Goal: Contribute content: Add original content to the website for others to see

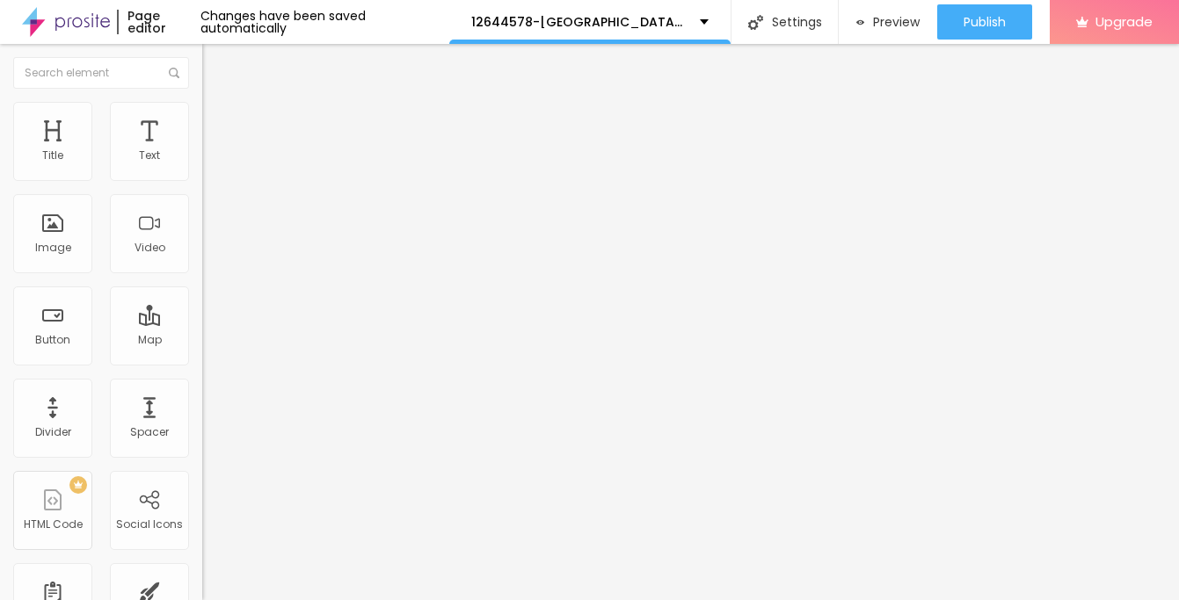
click at [202, 151] on span "Add image" at bounding box center [238, 143] width 72 height 15
click at [202, 111] on img at bounding box center [210, 110] width 16 height 16
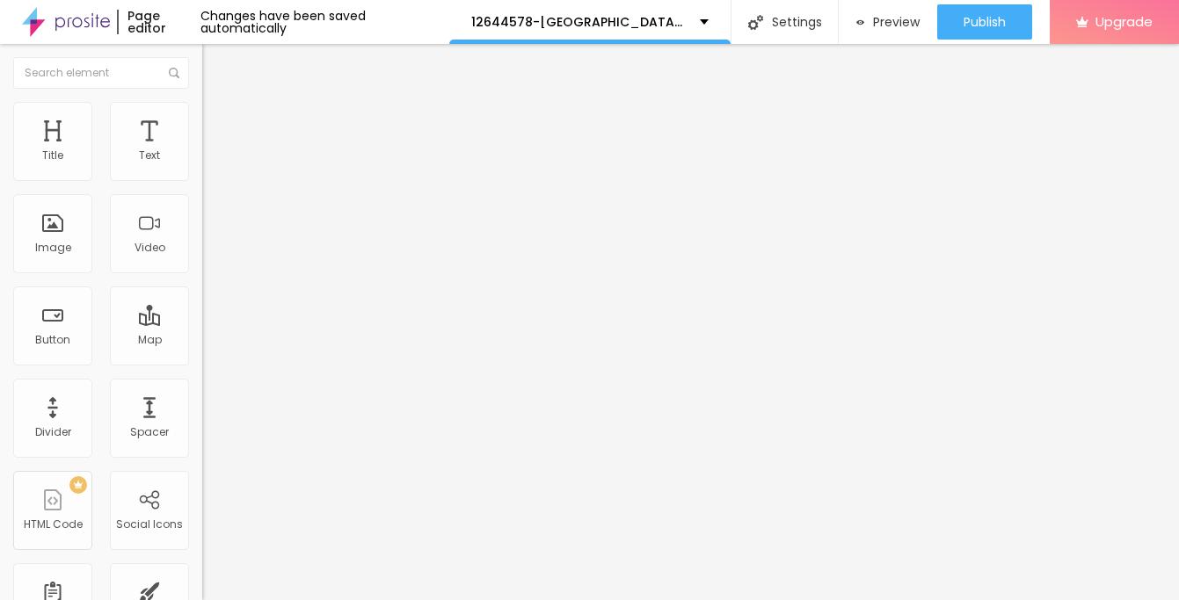
type input "90"
type input "80"
type input "75"
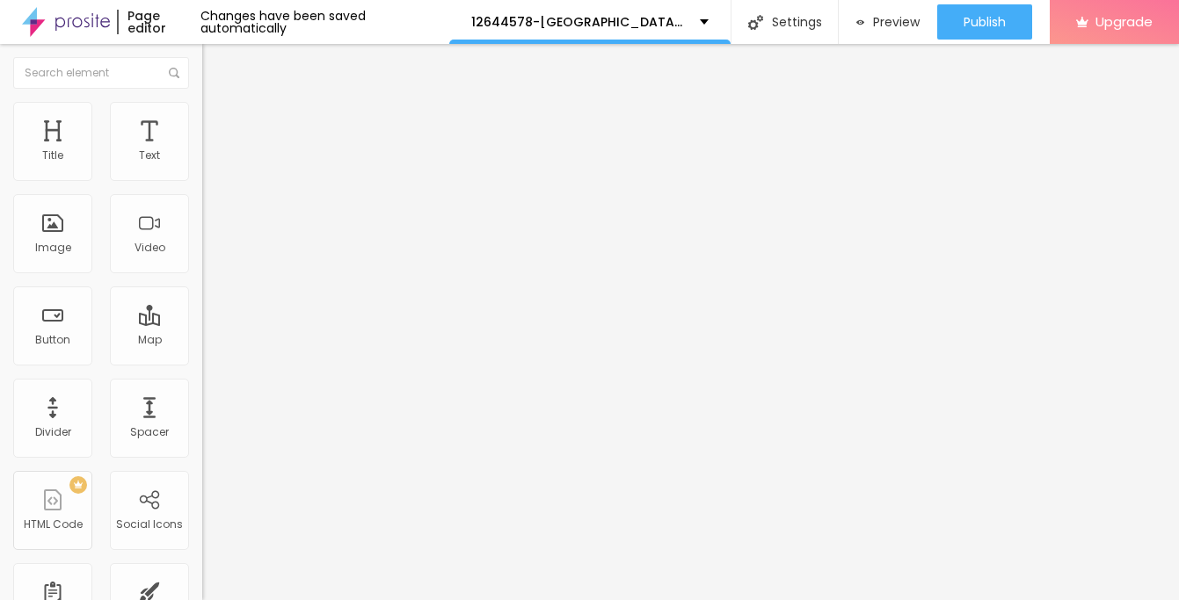
type input "75"
type input "65"
type input "60"
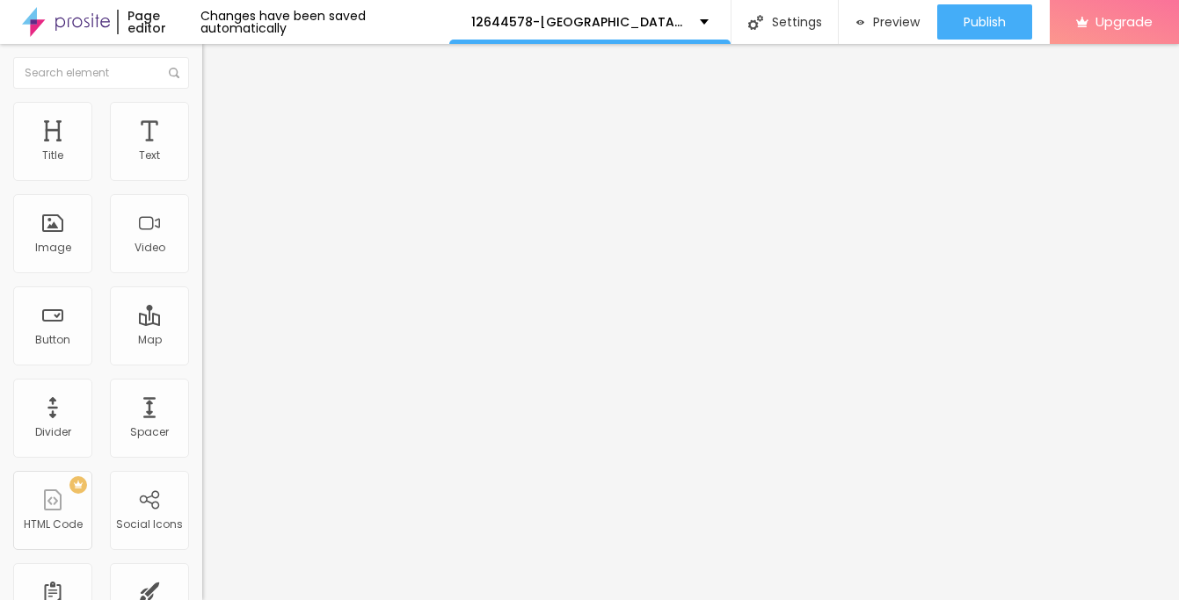
type input "50"
type input "45"
type input "40"
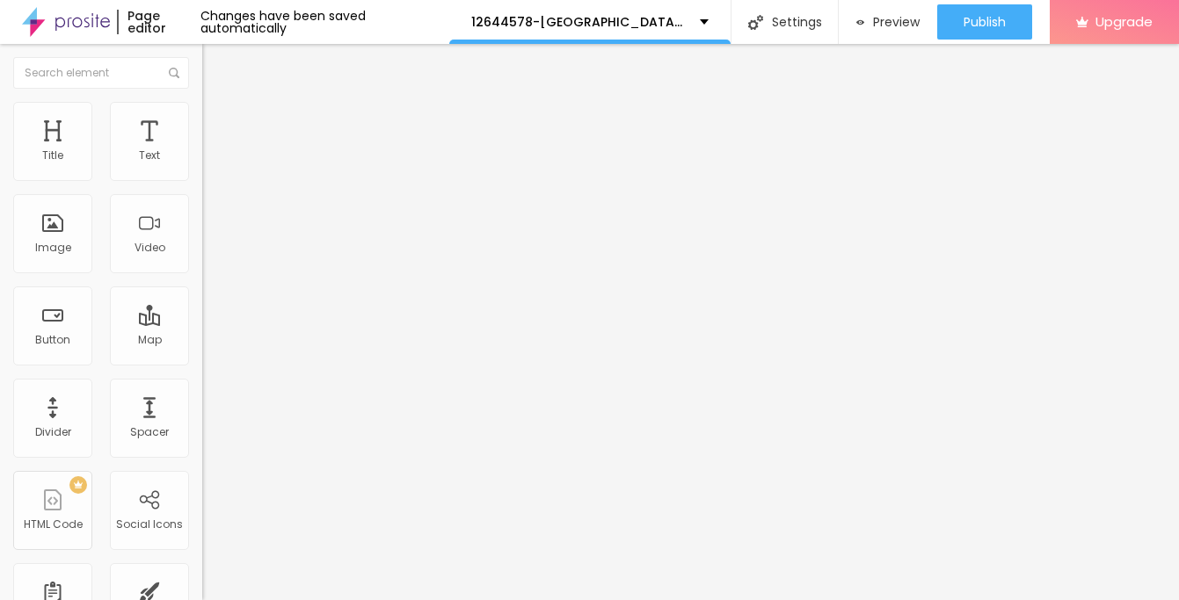
type input "40"
type input "30"
type input "25"
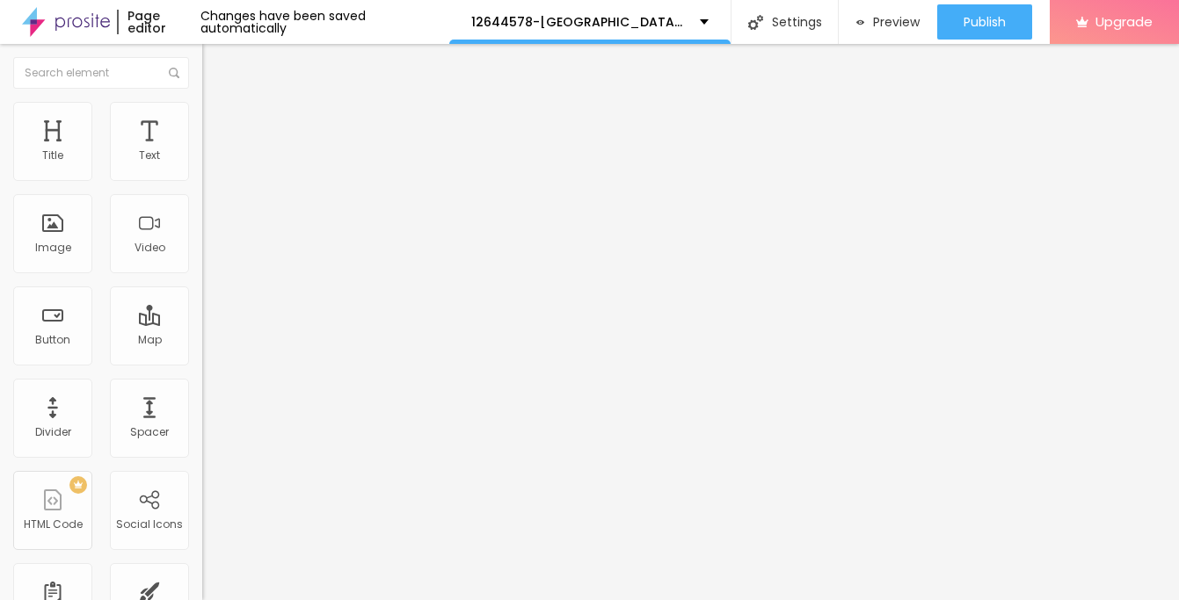
type input "20"
type input "15"
type input "10"
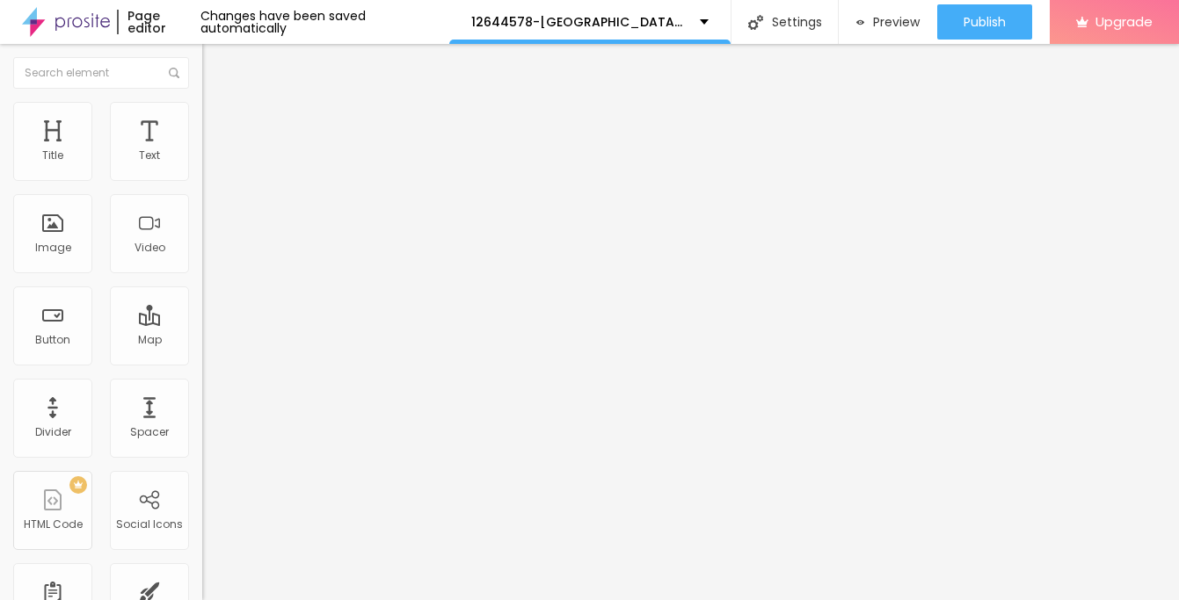
drag, startPoint x: 185, startPoint y: 188, endPoint x: -17, endPoint y: 191, distance: 202.2
type input "10"
click at [202, 180] on input "range" at bounding box center [258, 173] width 113 height 14
click at [218, 124] on span "Advanced" at bounding box center [246, 131] width 57 height 15
type input "12"
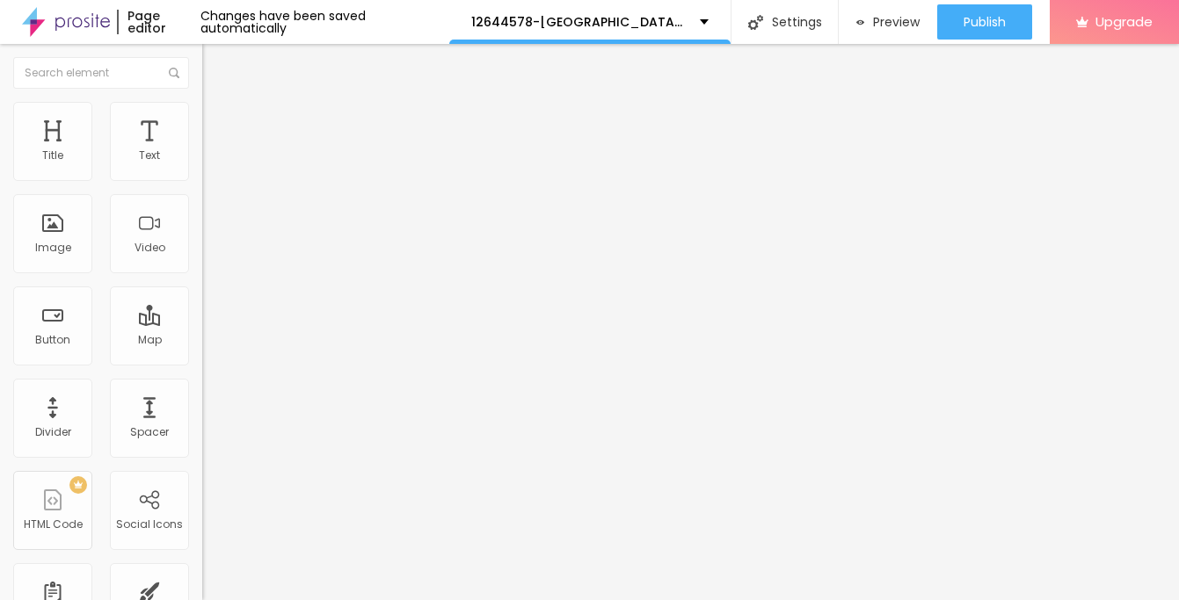
type input "12"
type input "14"
type input "19"
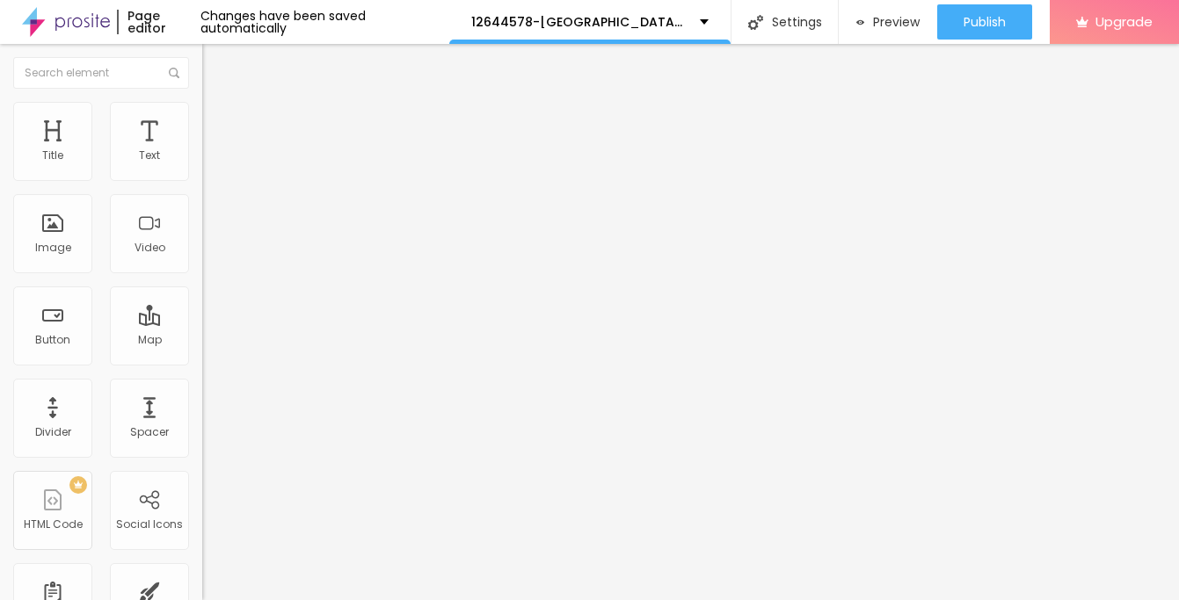
type input "28"
type input "32"
type input "38"
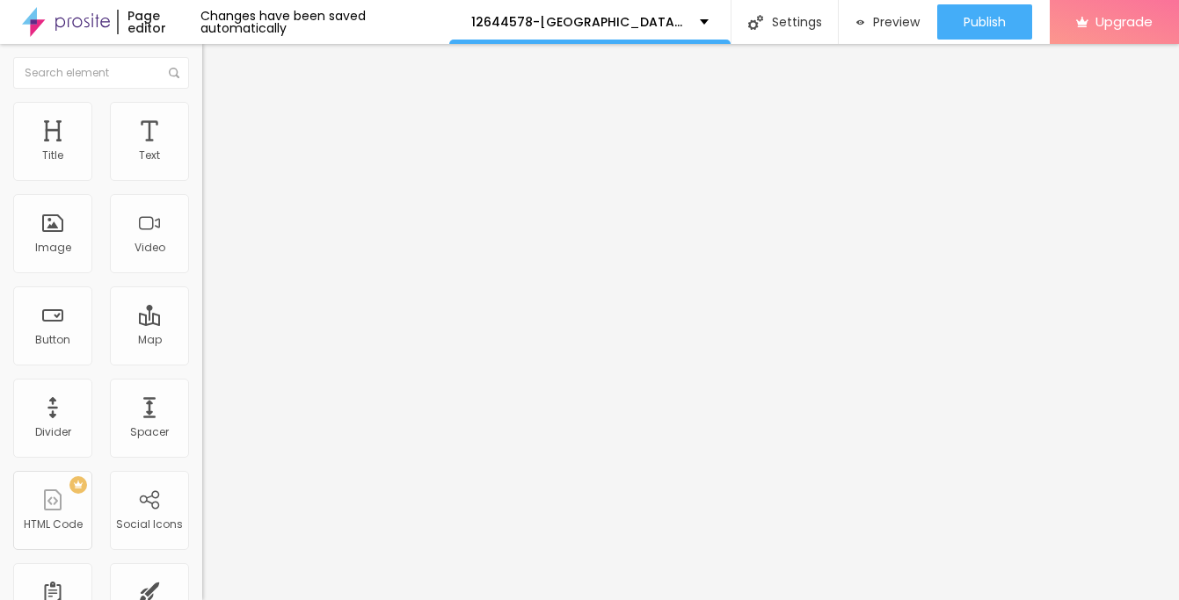
type input "38"
type input "43"
type input "47"
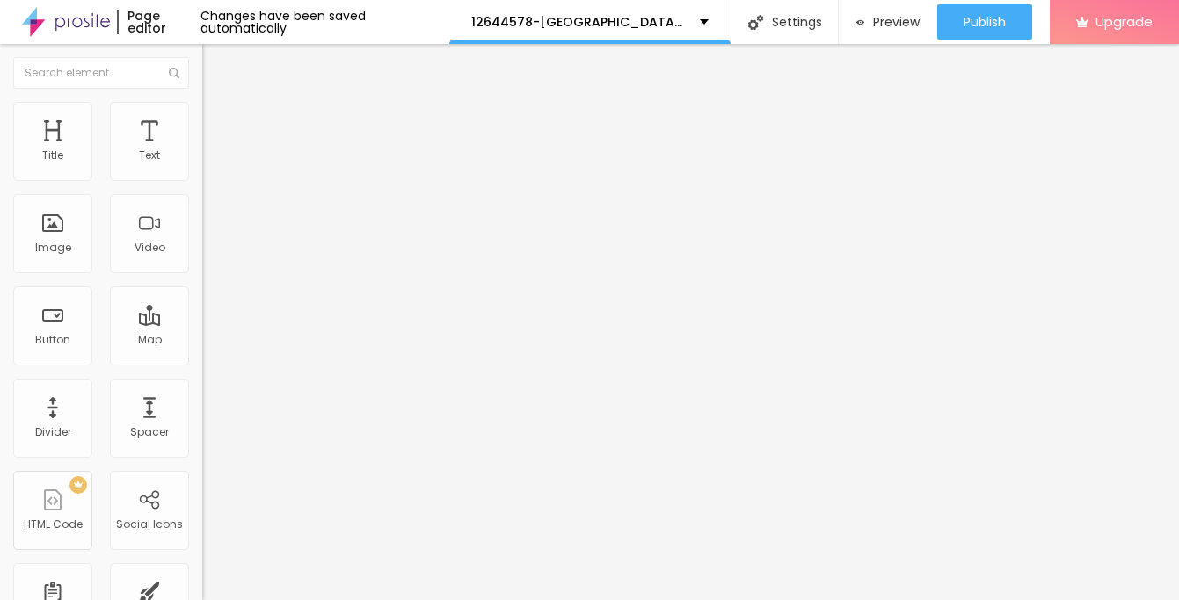
type input "50"
type input "53"
type input "56"
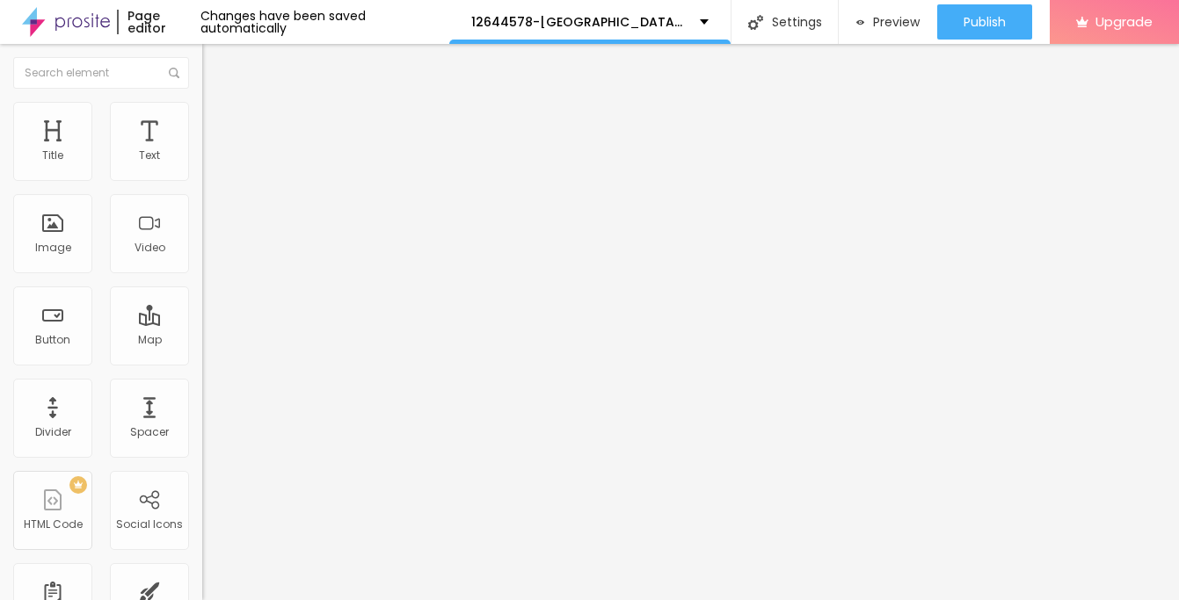
type input "56"
type input "58"
type input "60"
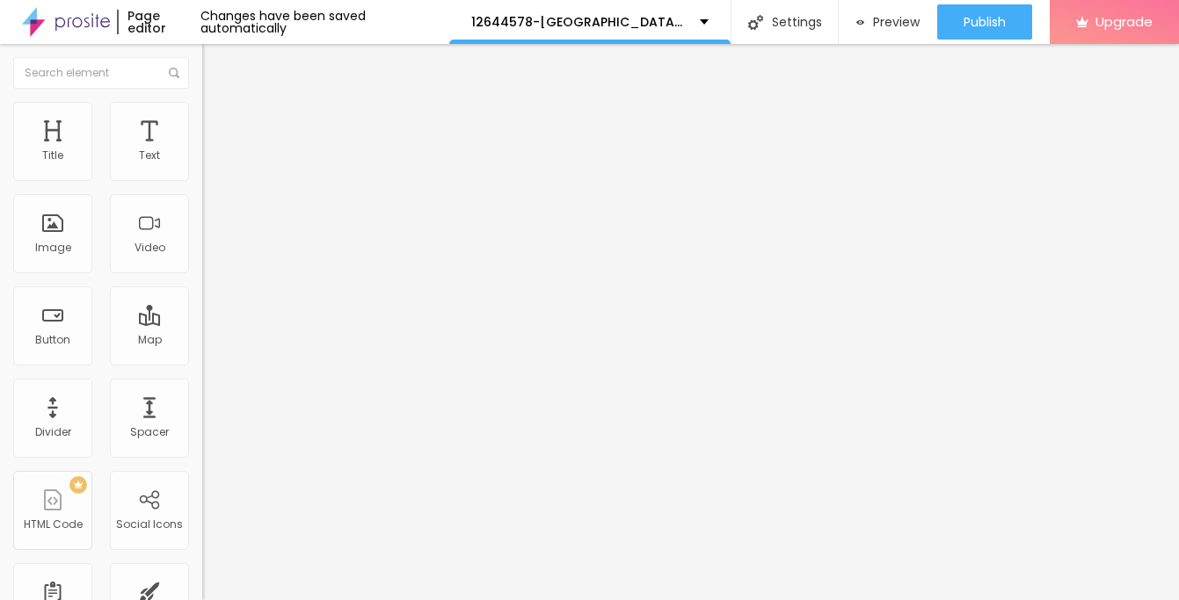
type input "61"
type input "63"
type input "64"
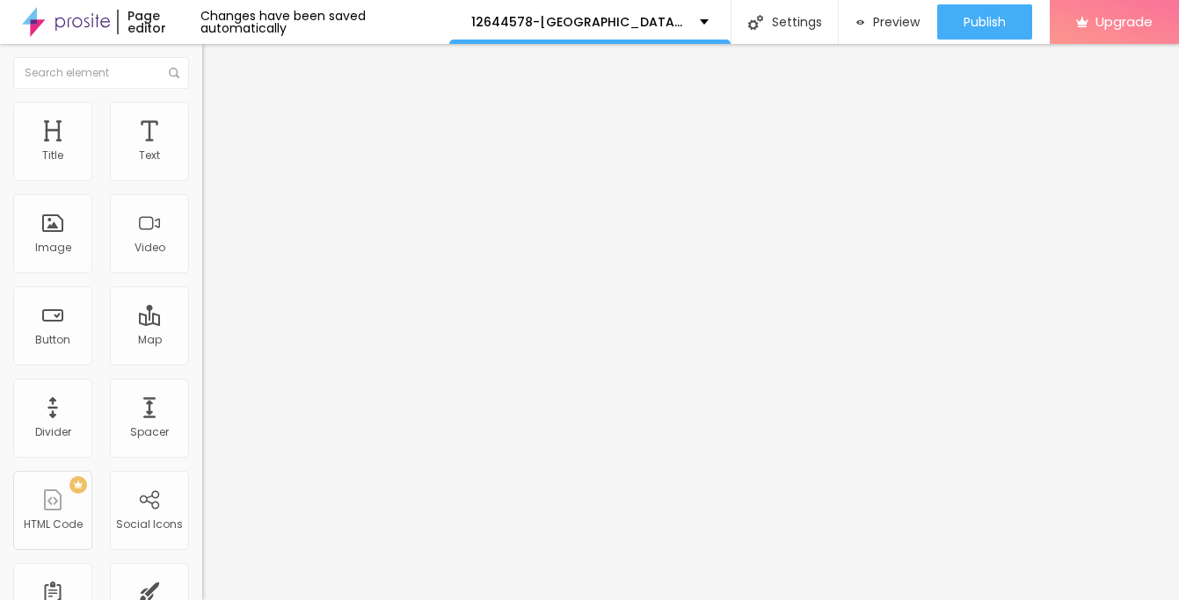
type input "64"
type input "66"
type input "67"
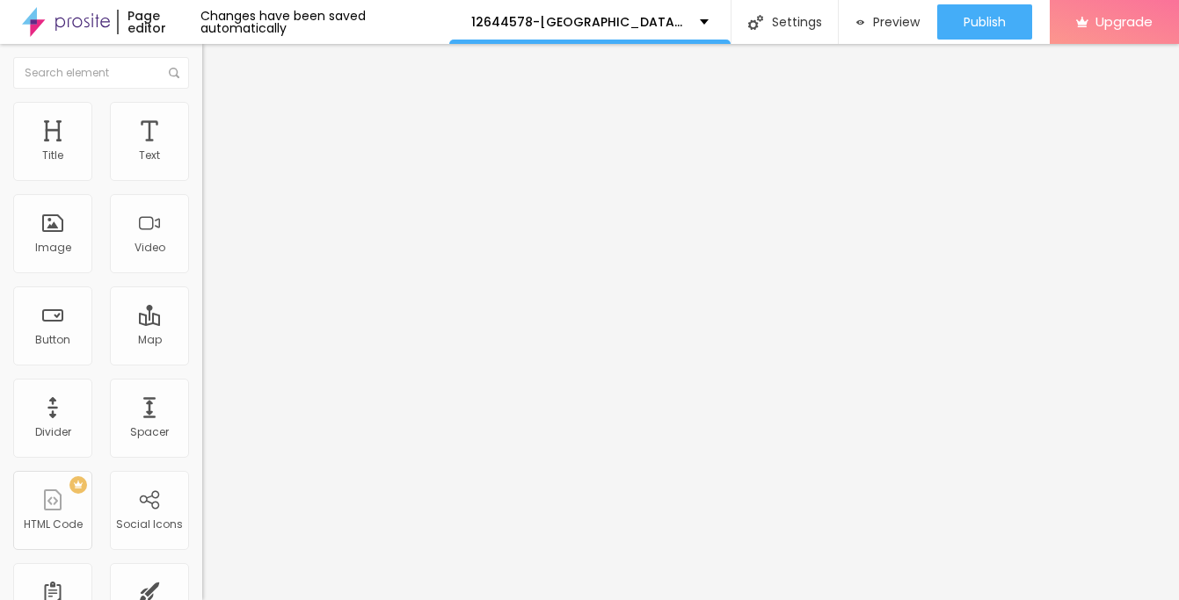
type input "68"
type input "69"
type input "70"
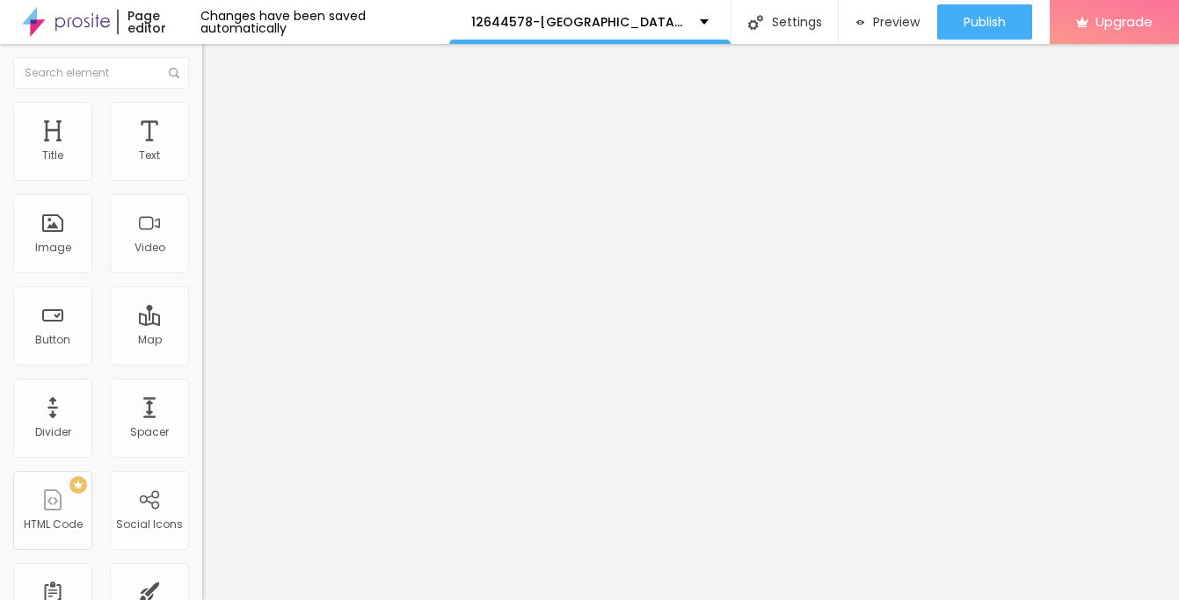
type input "70"
type input "71"
type input "72"
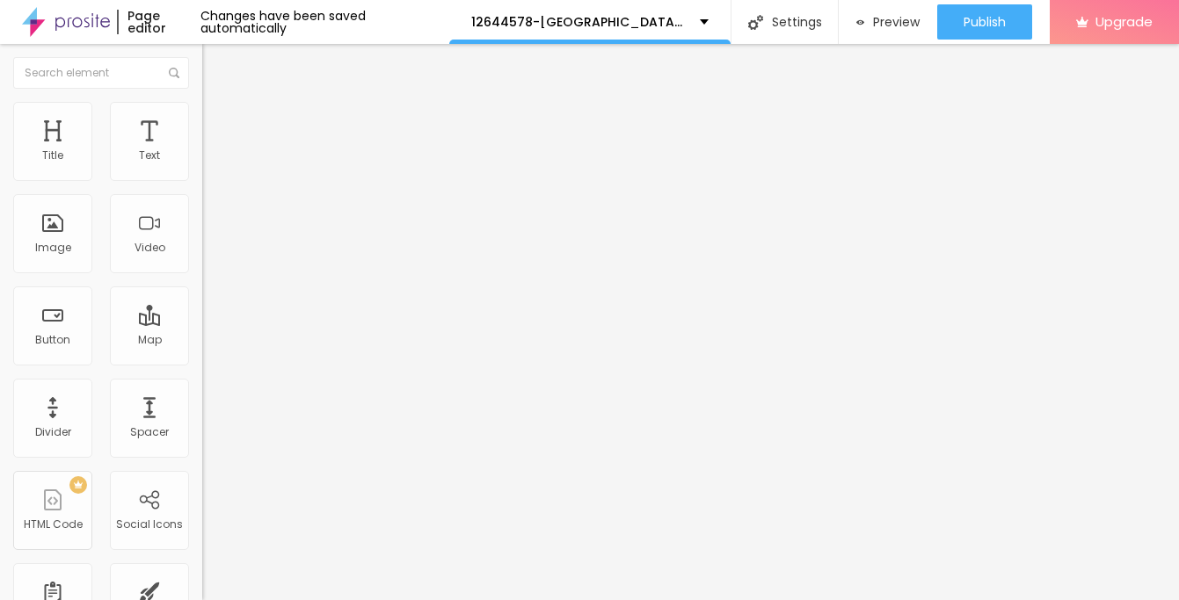
type input "73"
type input "74"
type input "75"
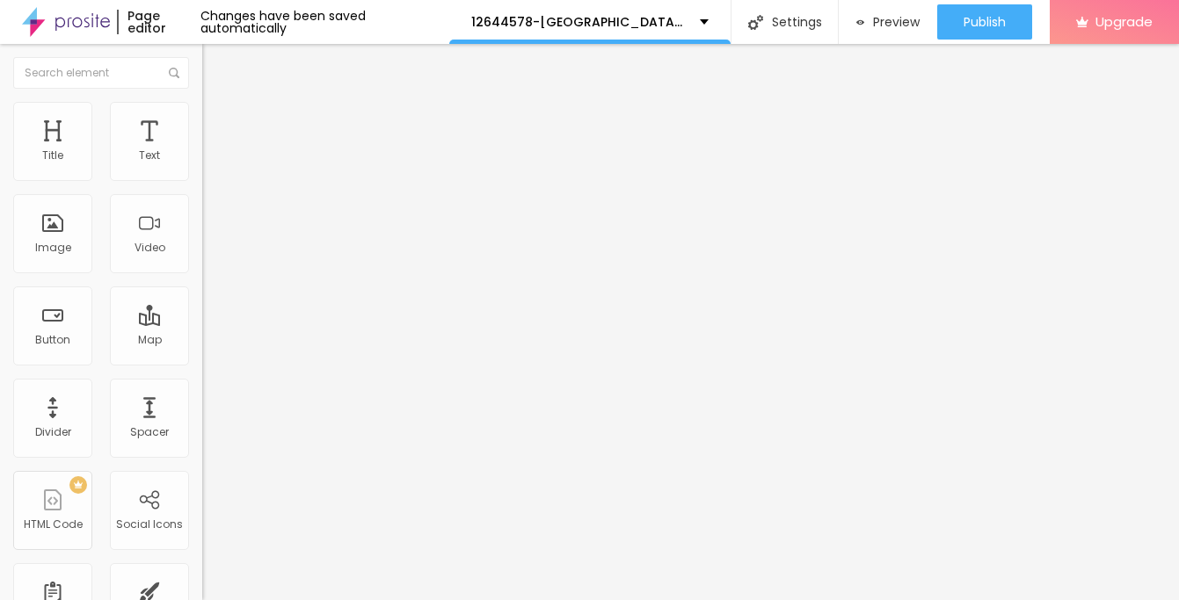
type input "75"
type input "76"
type input "77"
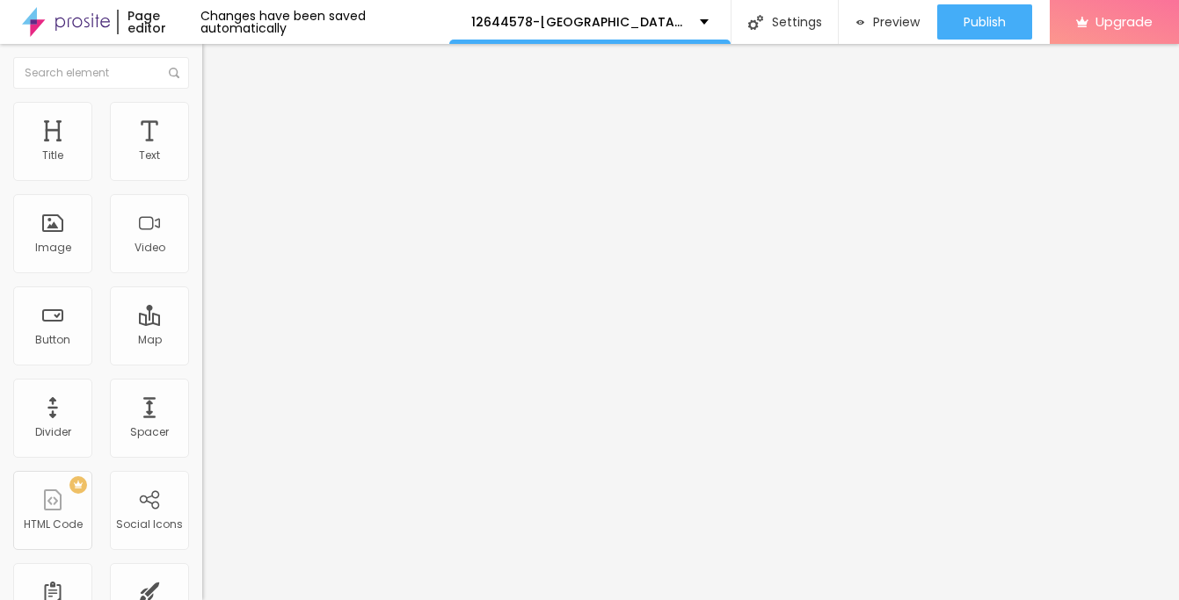
type input "76"
type input "75"
type input "74"
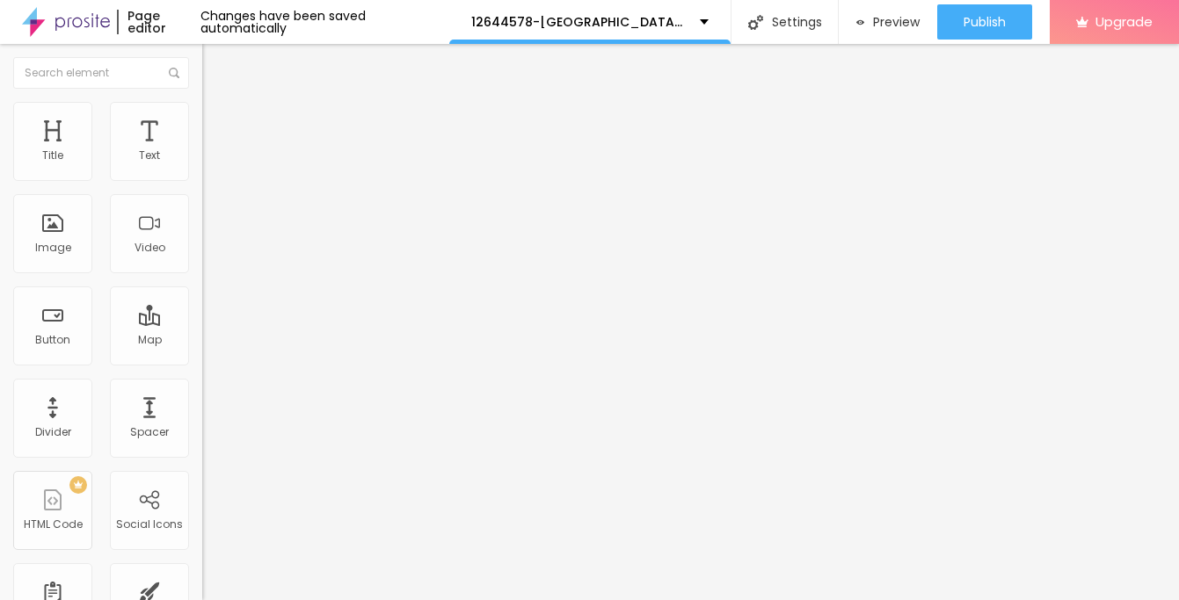
type input "74"
type input "72"
type input "70"
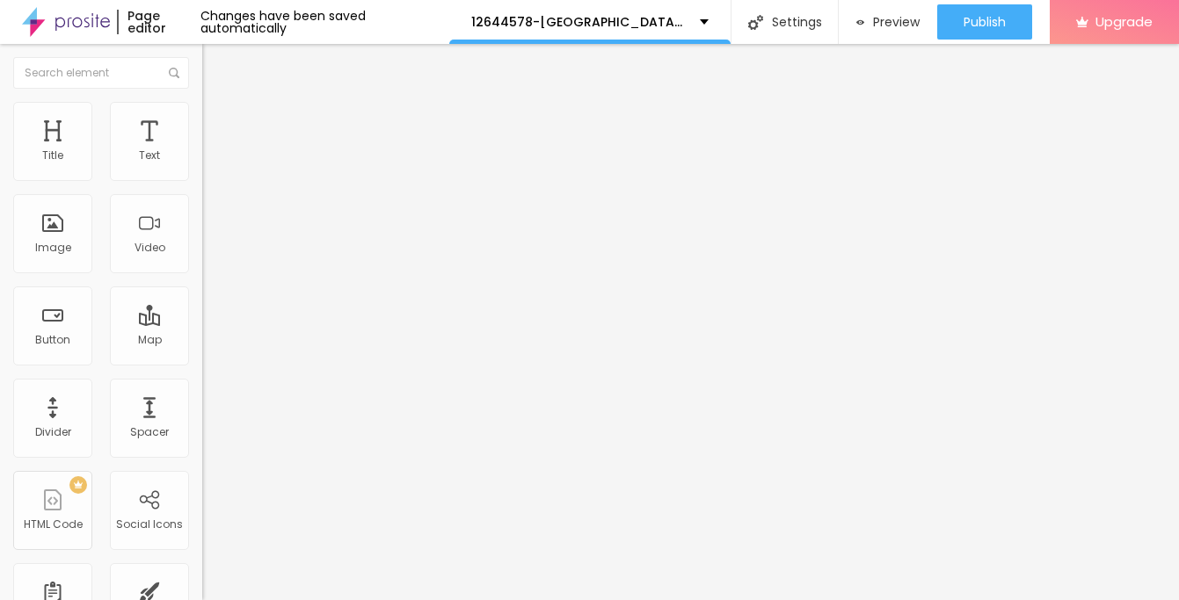
type input "66"
type input "62"
type input "56"
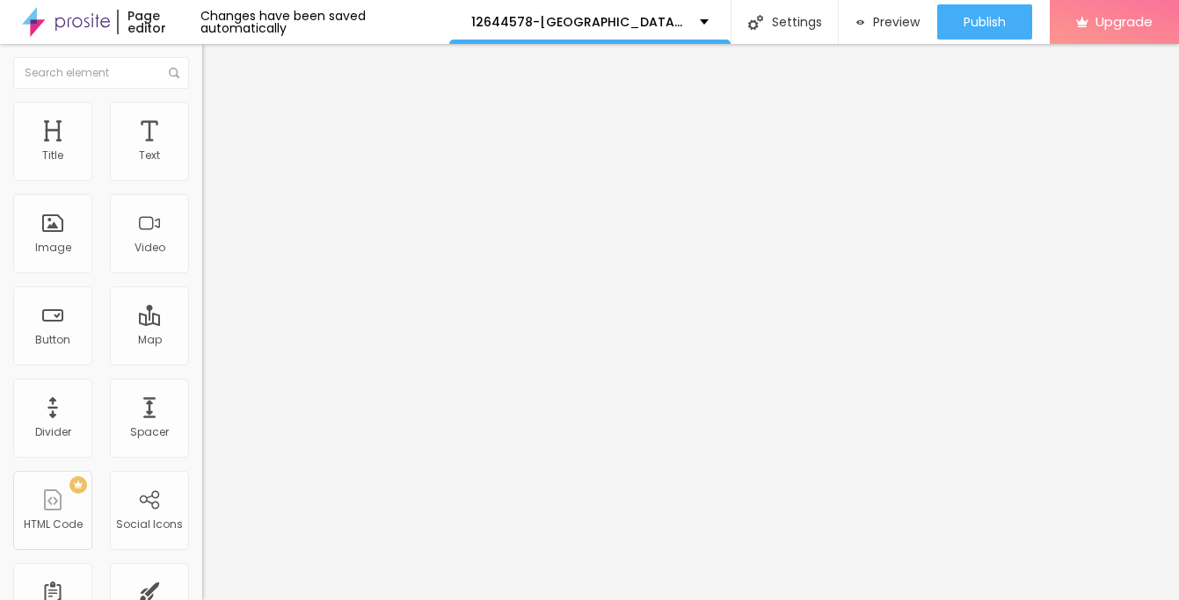
type input "56"
type input "50"
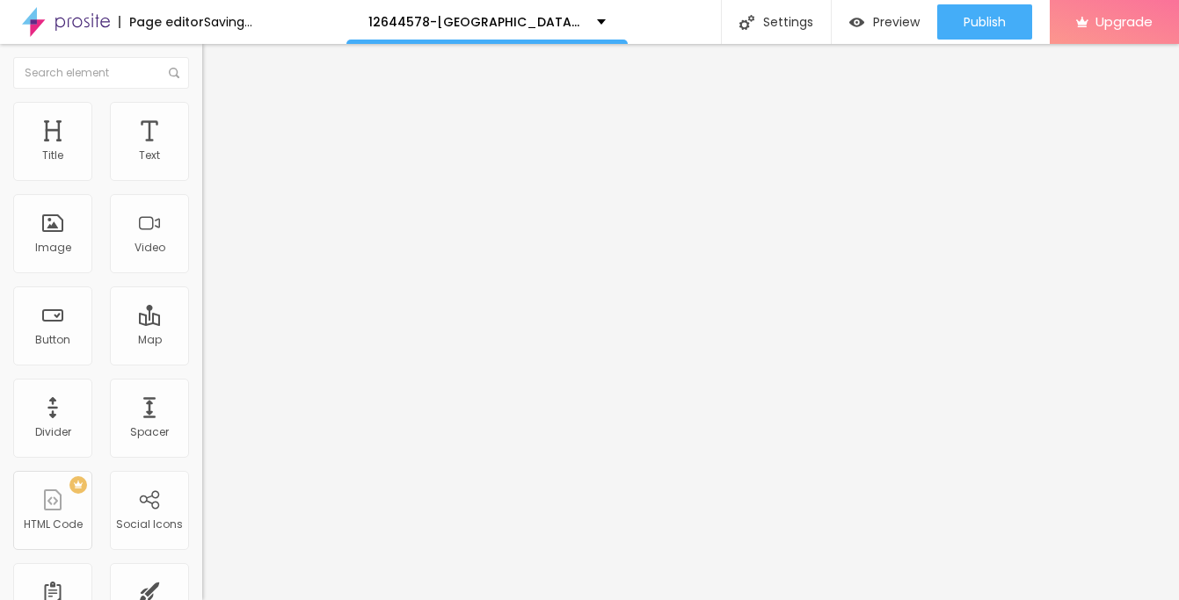
type input "44"
type input "38"
type input "33"
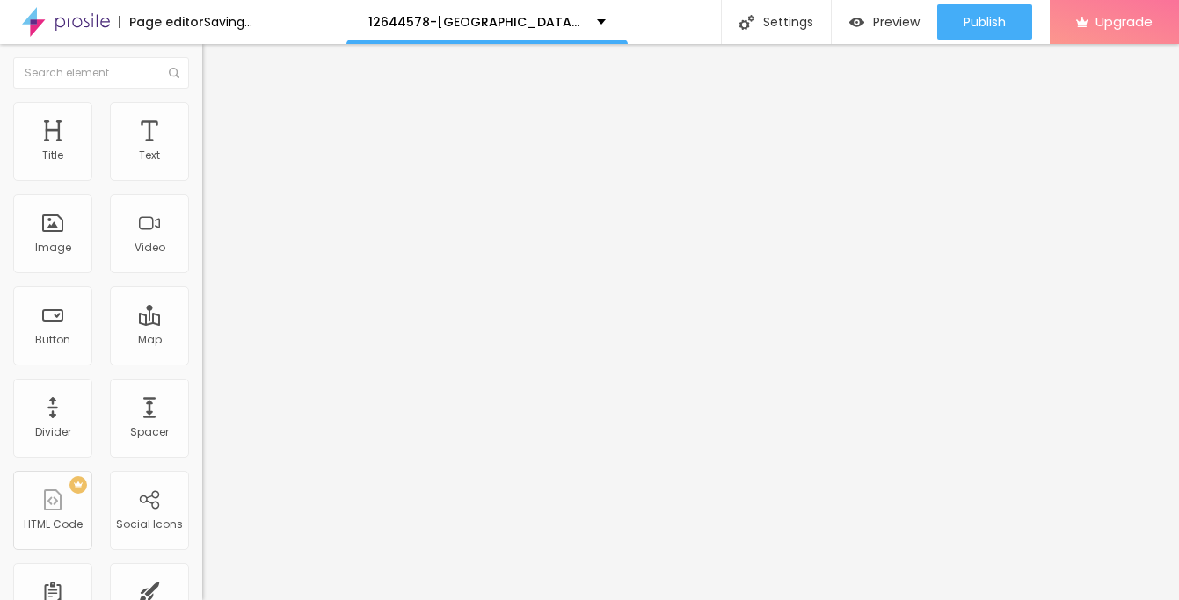
type input "33"
type input "28"
type input "23"
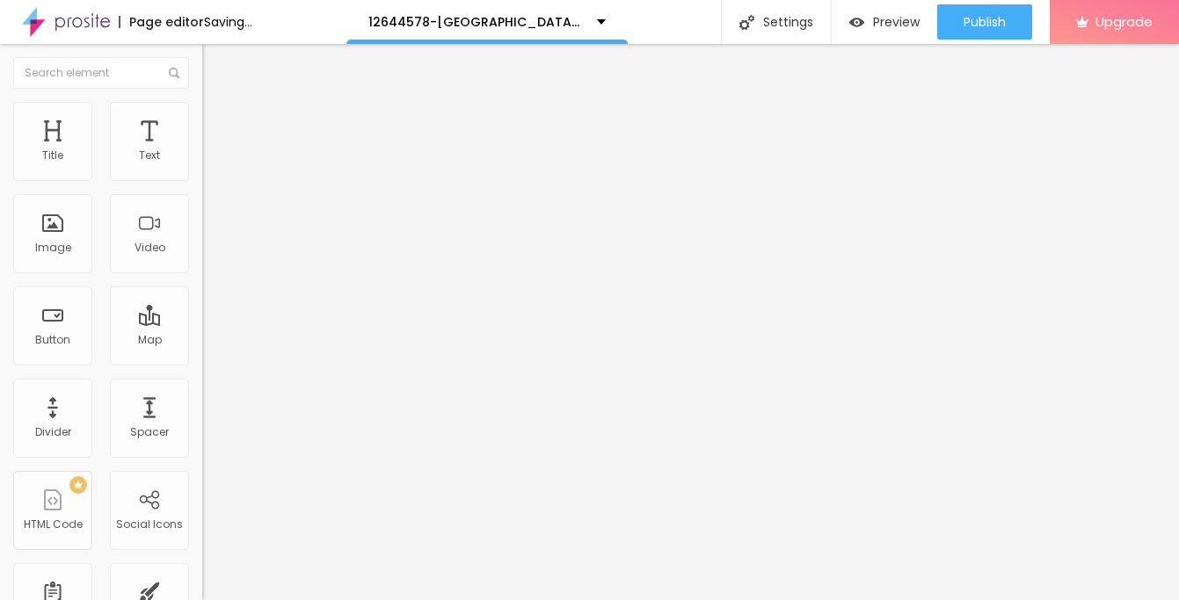
type input "19"
type input "15"
type input "13"
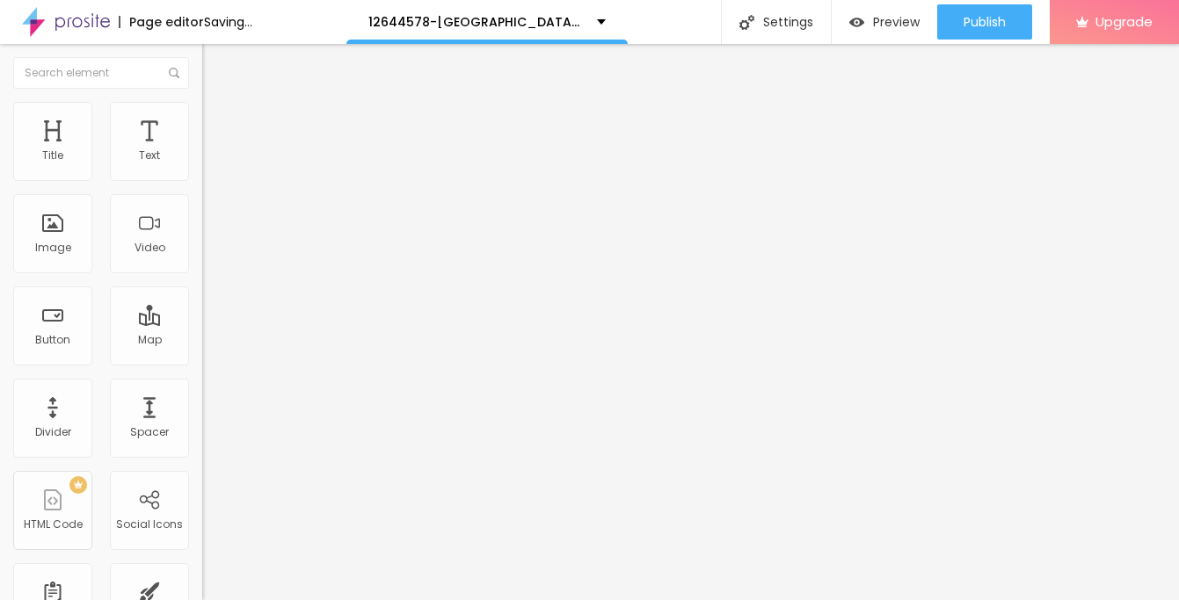
type input "13"
type input "11"
type input "9"
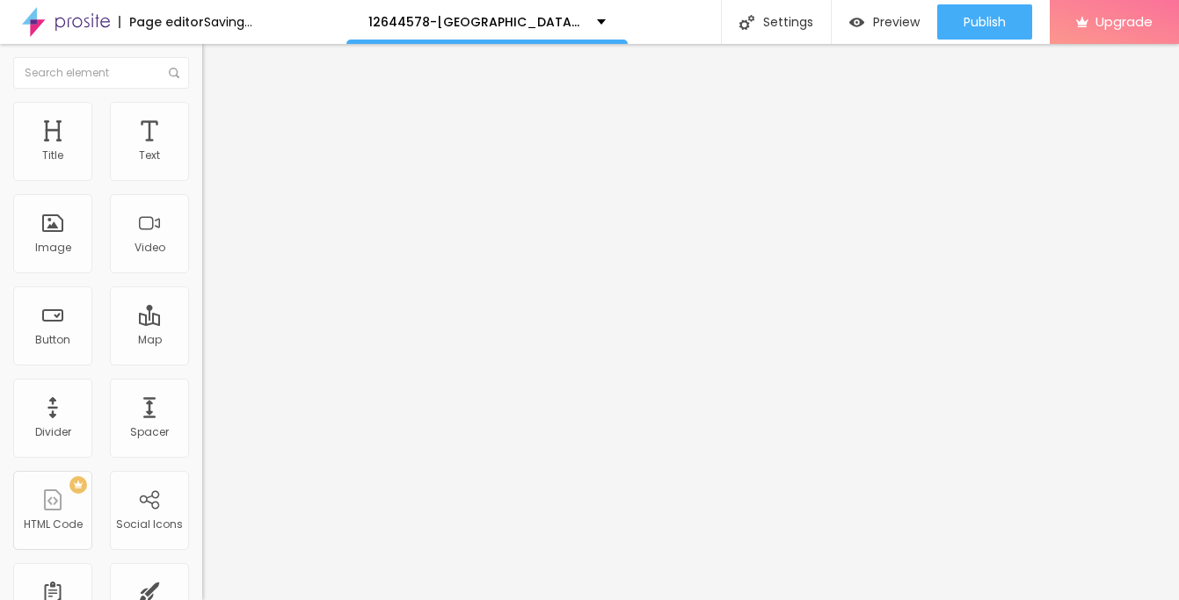
type input "8"
type input "7"
type input "6"
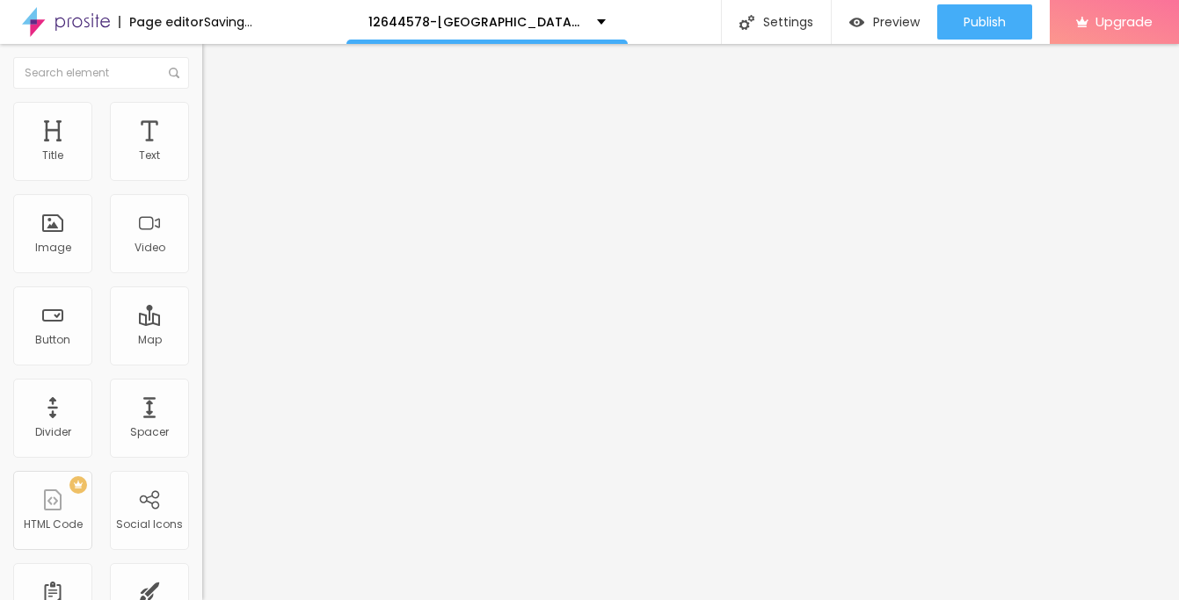
type input "6"
type input "5"
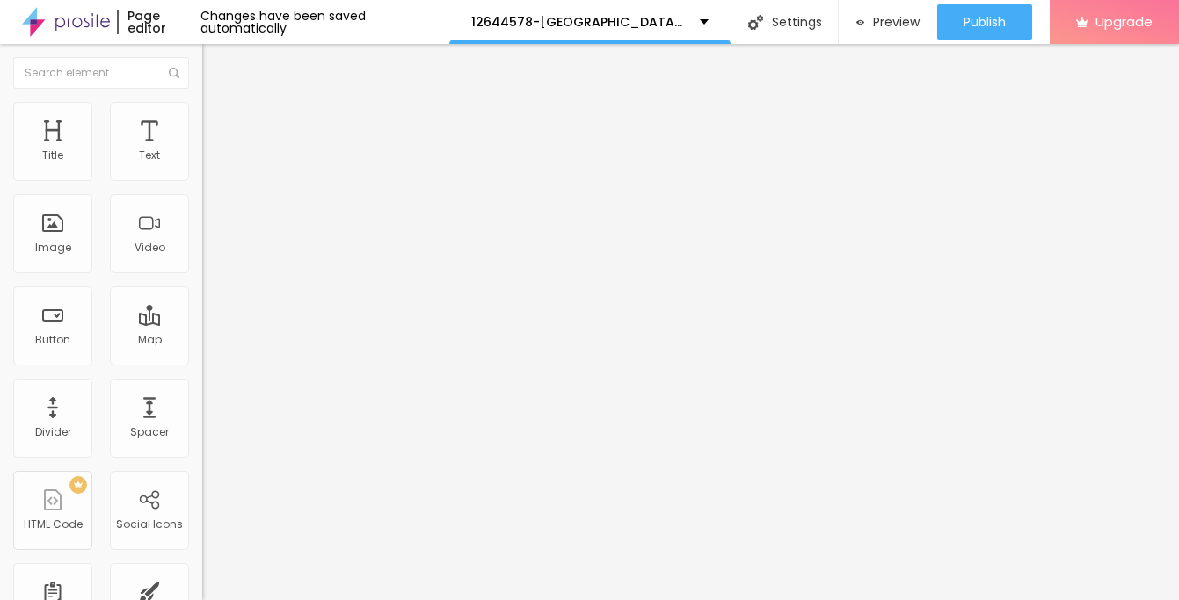
type input "4"
type input "3"
type input "2"
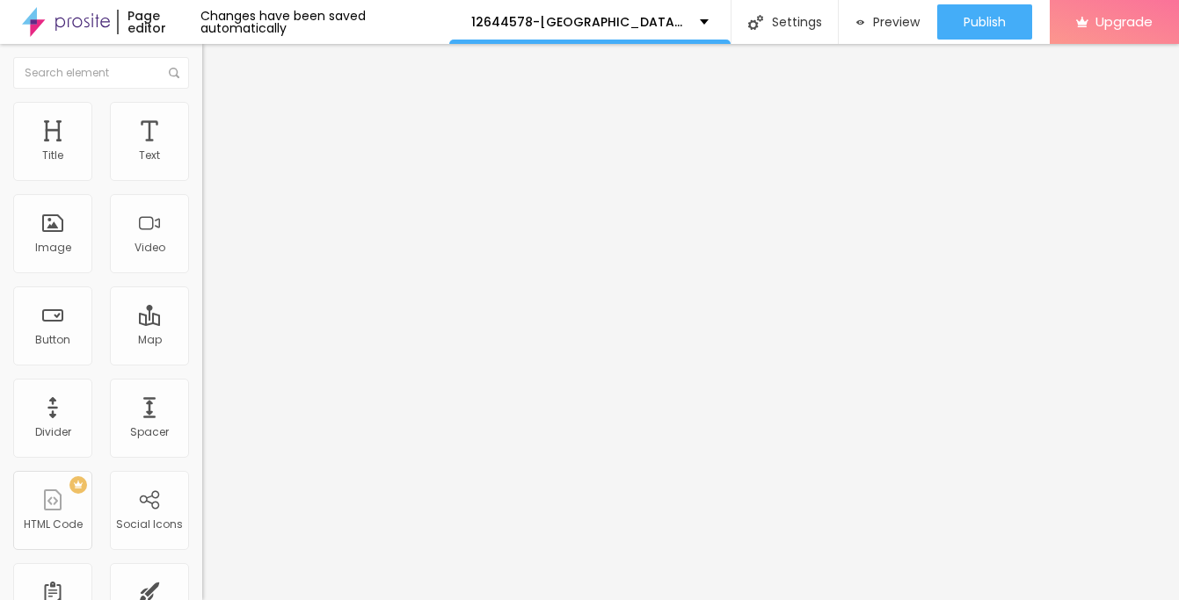
type input "2"
type input "0"
drag, startPoint x: 52, startPoint y: 174, endPoint x: 35, endPoint y: 175, distance: 16.7
type input "0"
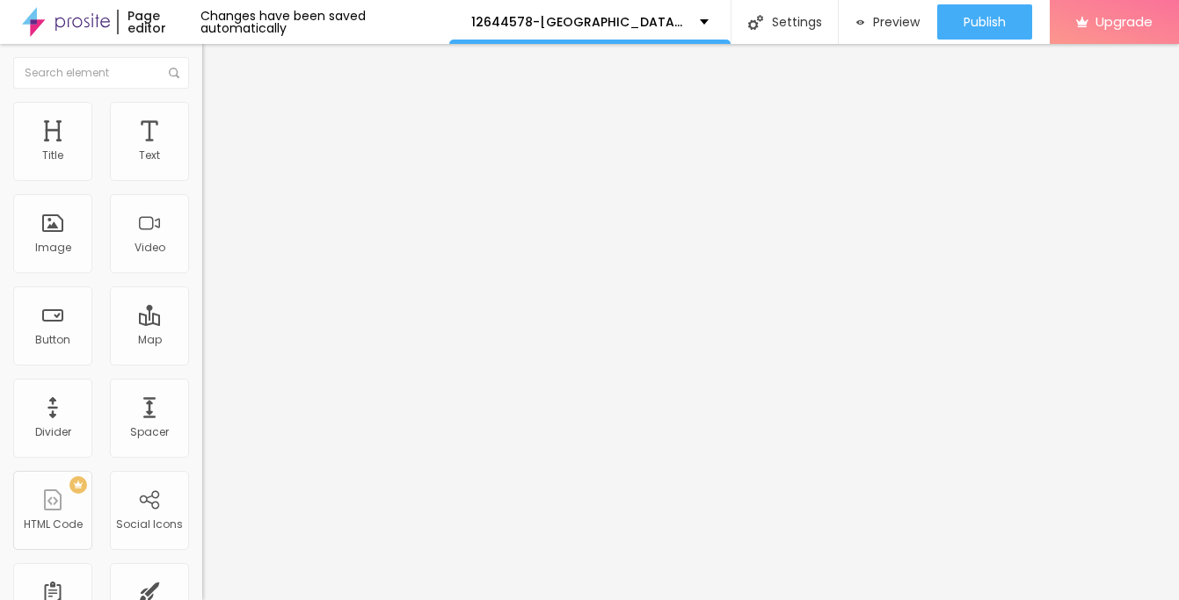
click at [202, 341] on input "range" at bounding box center [258, 348] width 113 height 14
click at [218, 121] on span "Style" at bounding box center [230, 113] width 25 height 15
click at [218, 124] on span "Advanced" at bounding box center [246, 131] width 57 height 15
click at [202, 47] on button "Edit Image" at bounding box center [303, 64] width 202 height 40
click at [151, 158] on div "Text" at bounding box center [149, 155] width 21 height 12
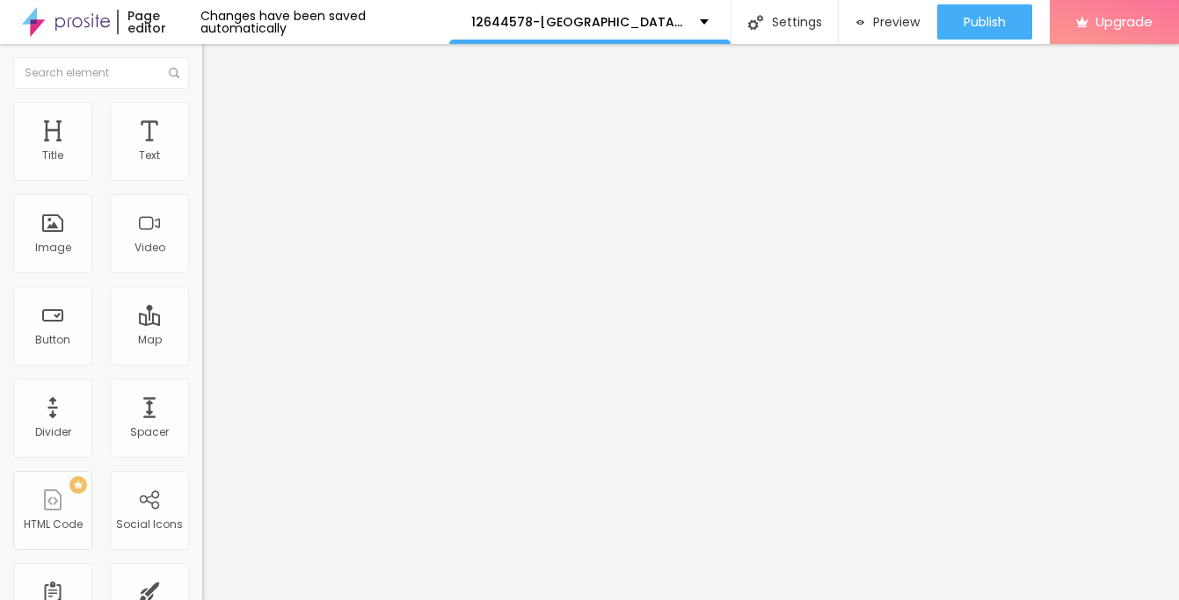
click at [209, 164] on icon "button" at bounding box center [214, 158] width 11 height 11
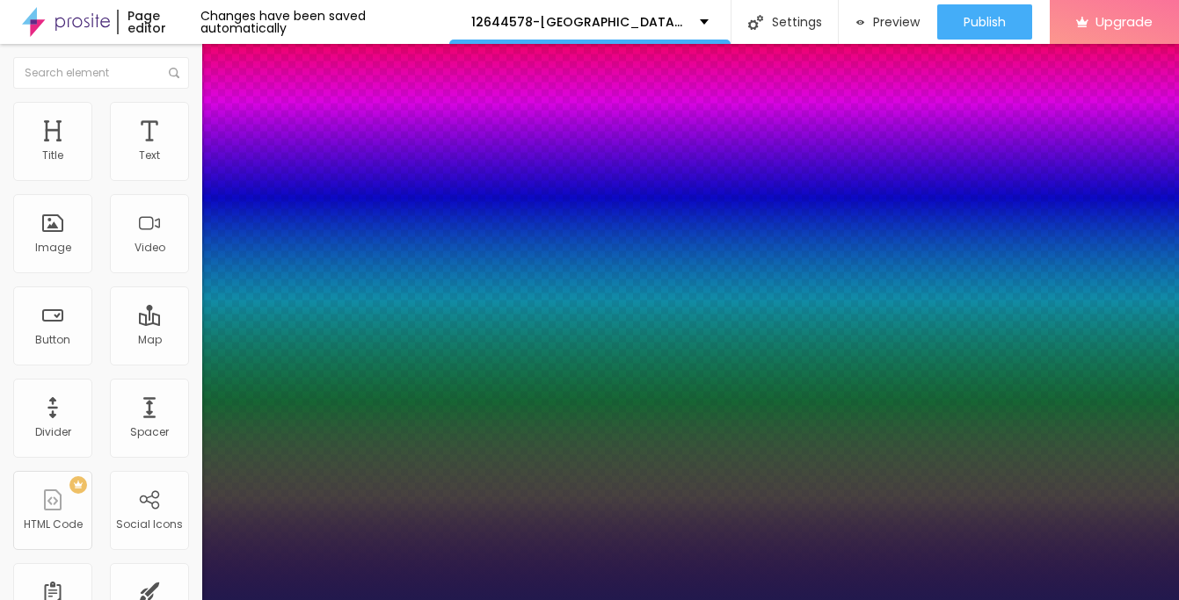
type input "1"
type input "15"
type input "1"
type input "18"
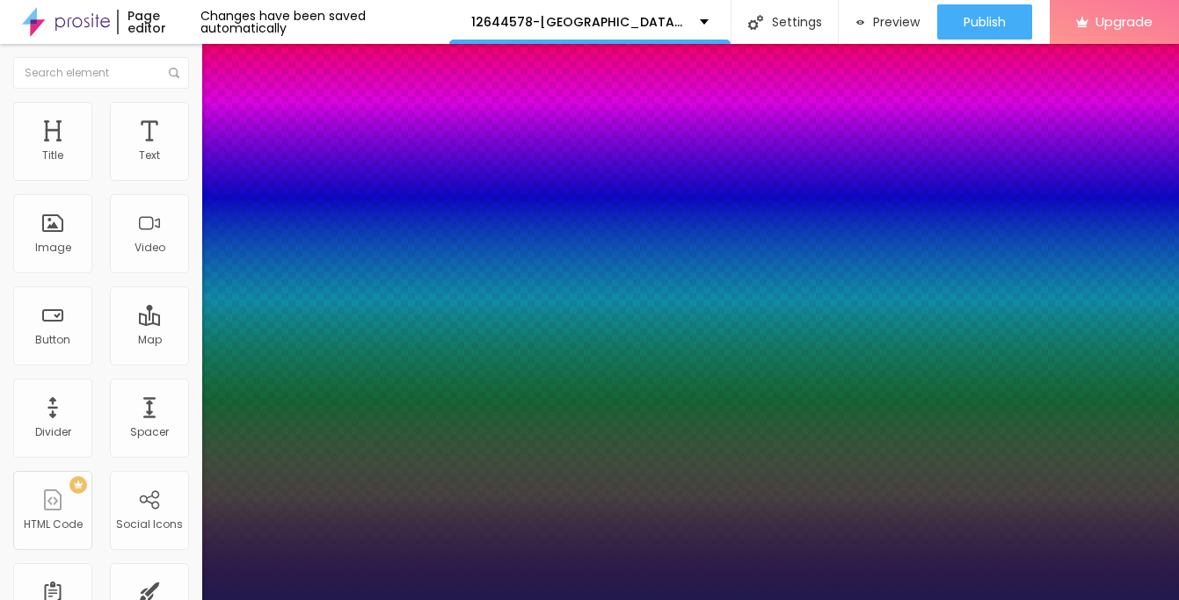
type input "18"
type input "1"
type input "21"
type input "1"
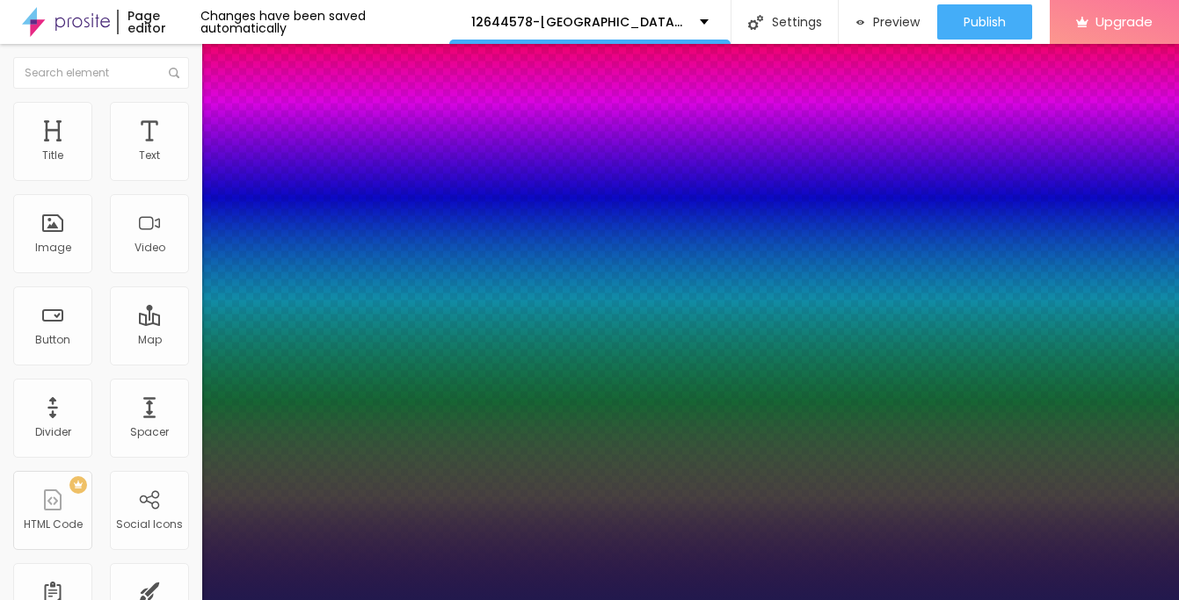
type input "23"
type input "1"
type input "25"
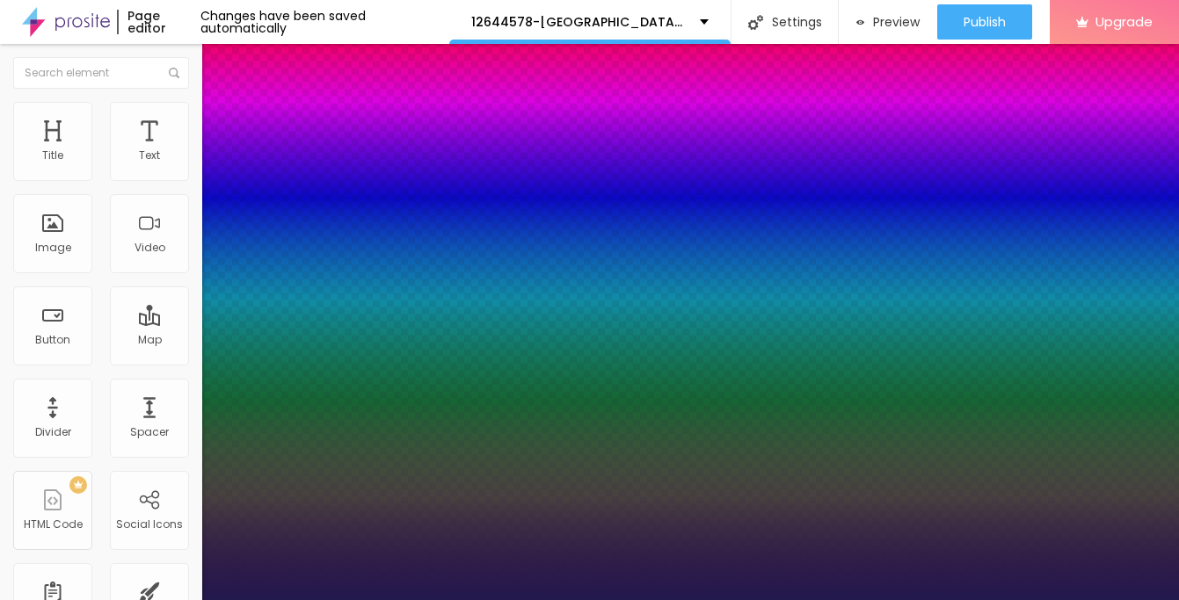
type input "1"
type input "27"
type input "1"
type input "29"
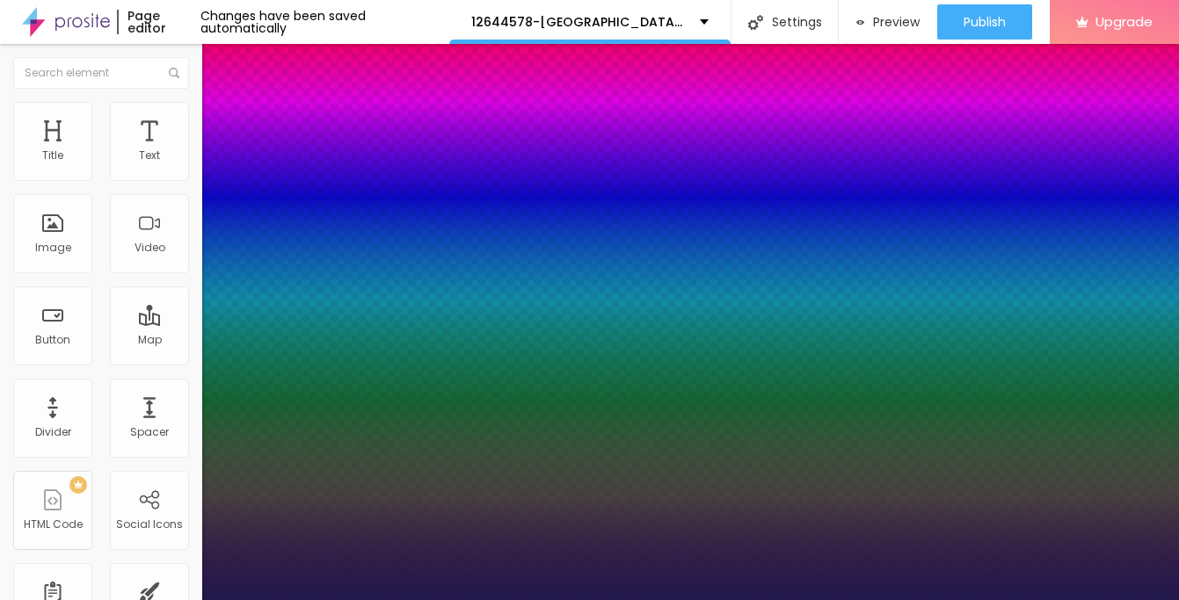
type input "29"
type input "1"
type input "30"
type input "1"
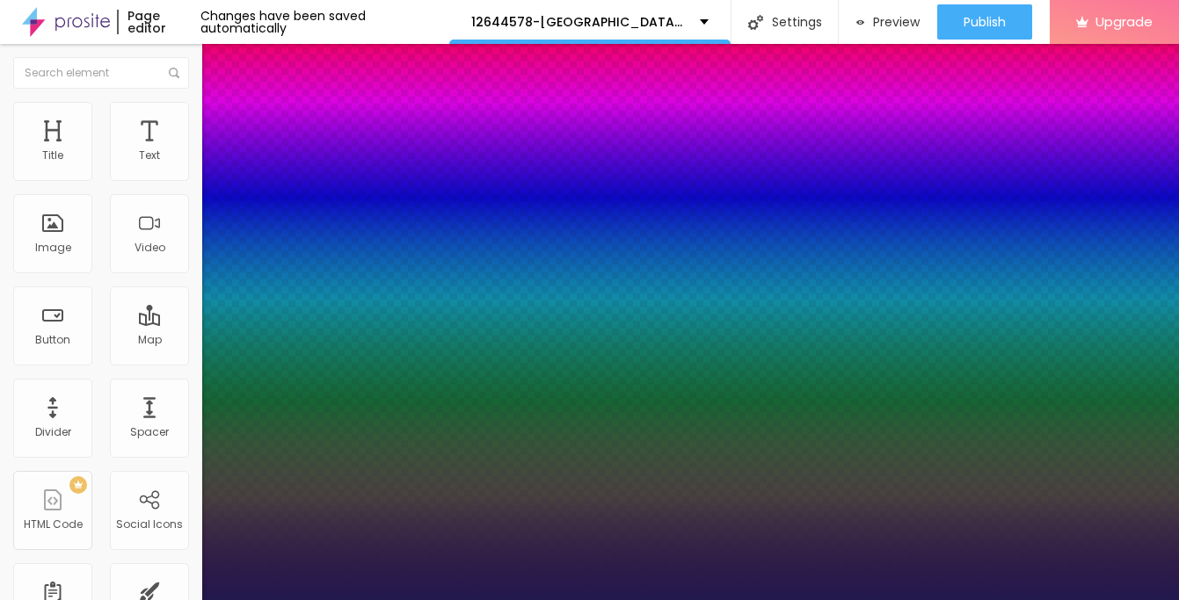
type input "32"
type input "1"
type input "33"
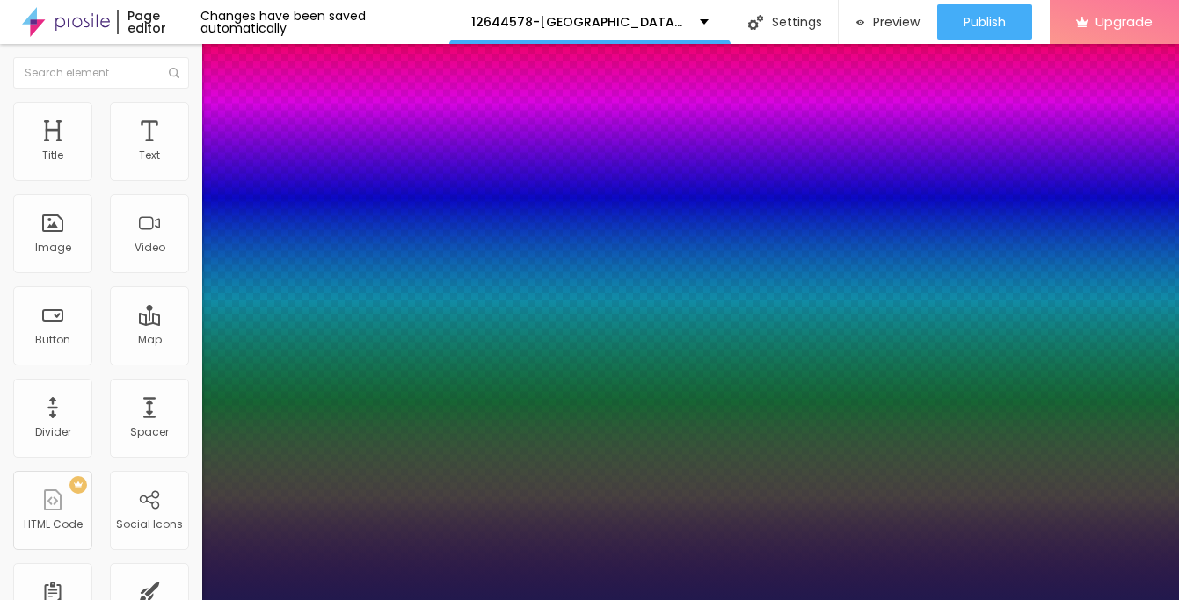
type input "1"
type input "35"
type input "1"
type input "36"
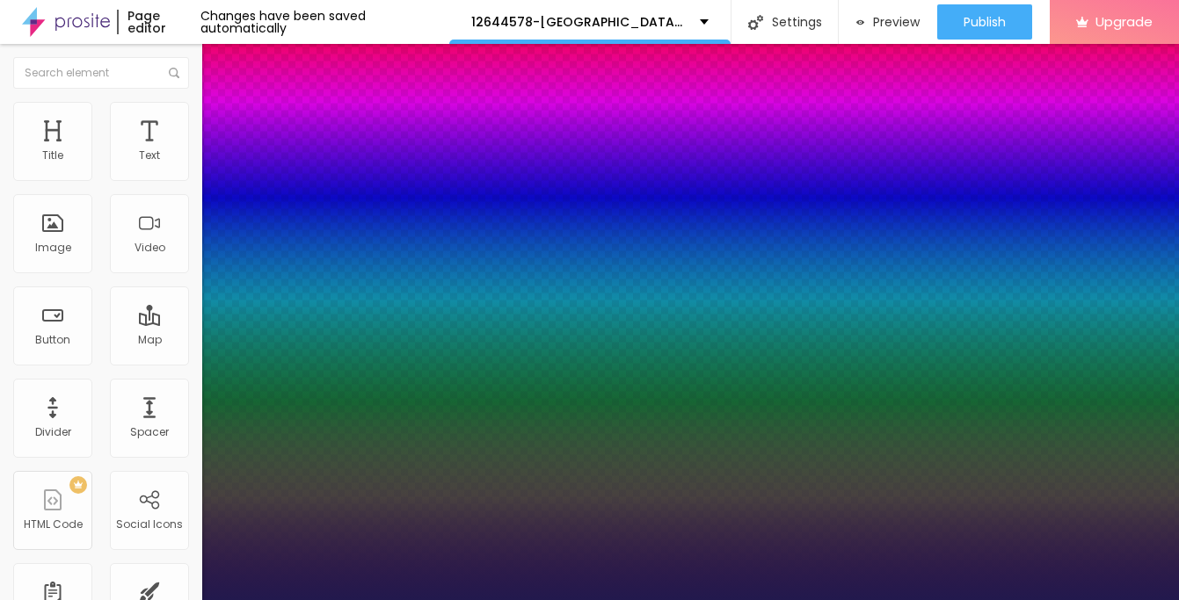
type input "36"
type input "1"
type input "37"
type input "1"
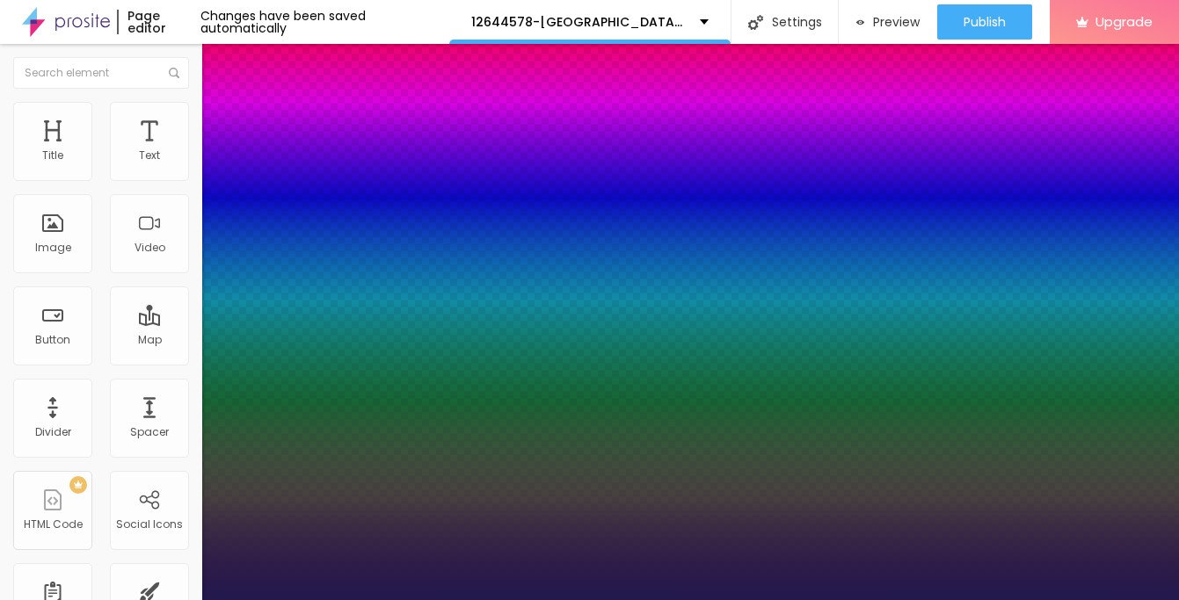
type input "38"
type input "1"
type input "39"
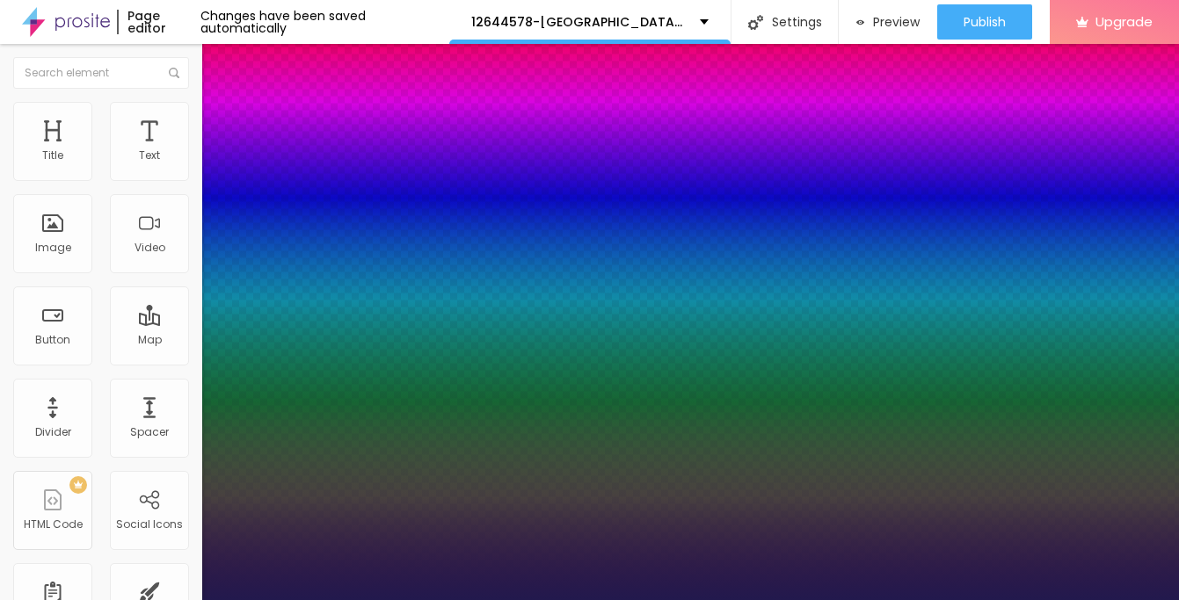
type input "1"
type input "40"
type input "1"
type input "41"
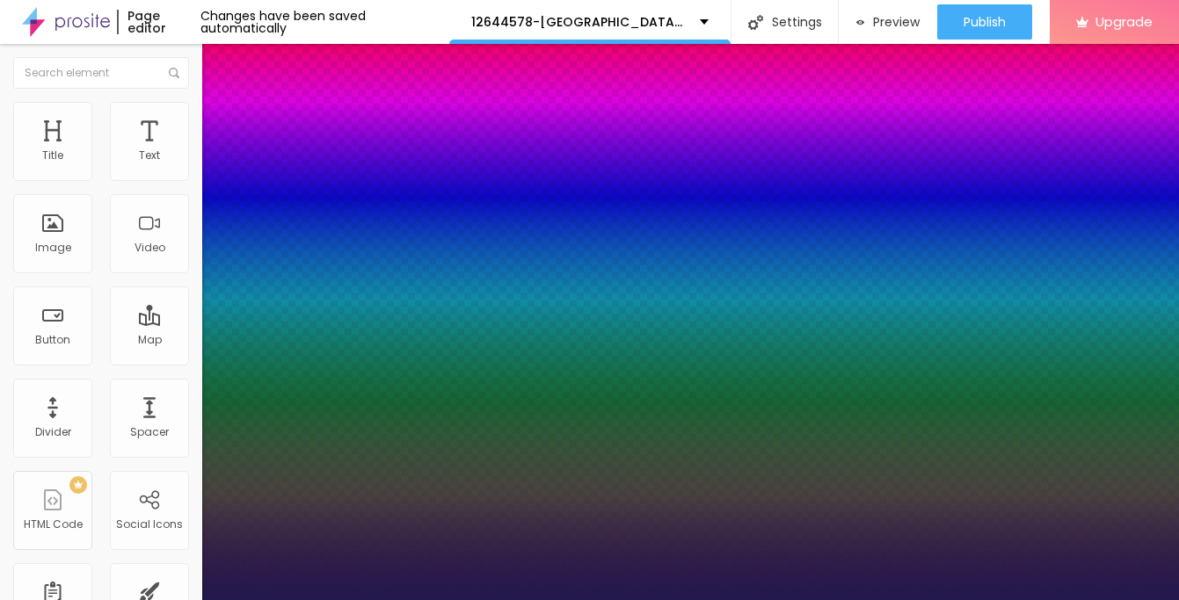
type input "41"
type input "1"
type input "42"
type input "1"
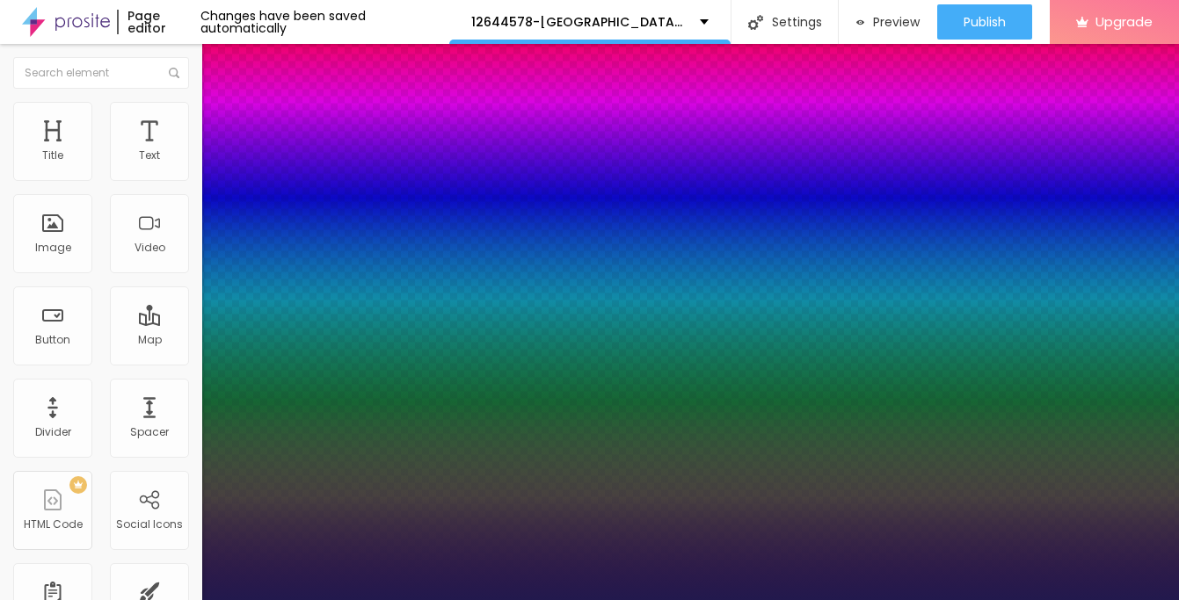
type input "41"
type input "1"
type input "40"
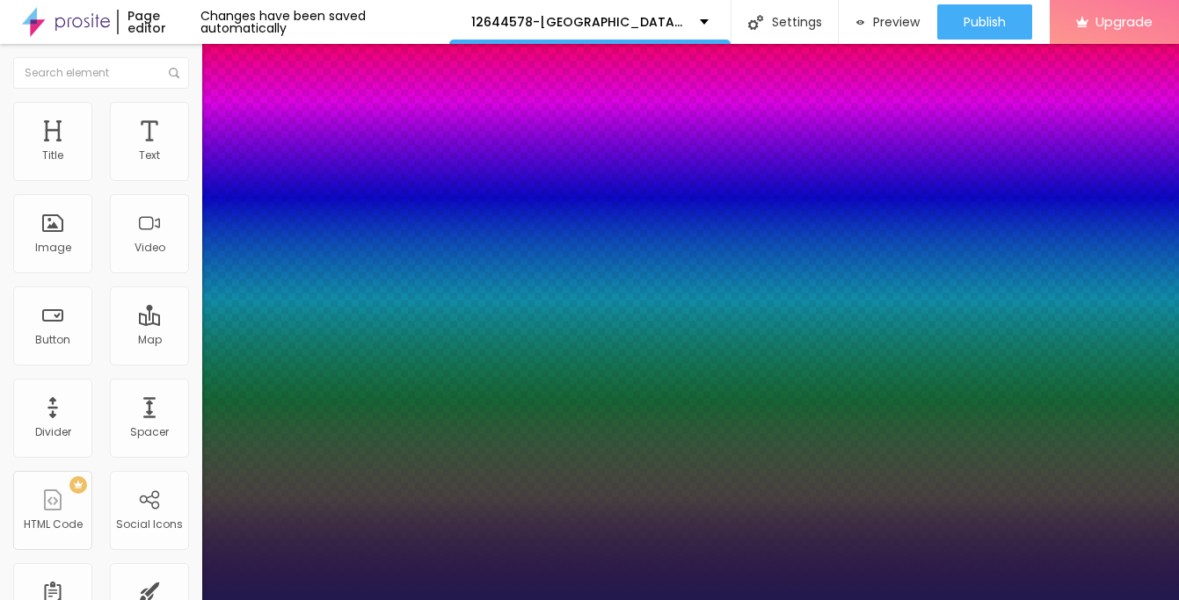
type input "1"
type input "39"
drag, startPoint x: 234, startPoint y: 295, endPoint x: 249, endPoint y: 298, distance: 15.2
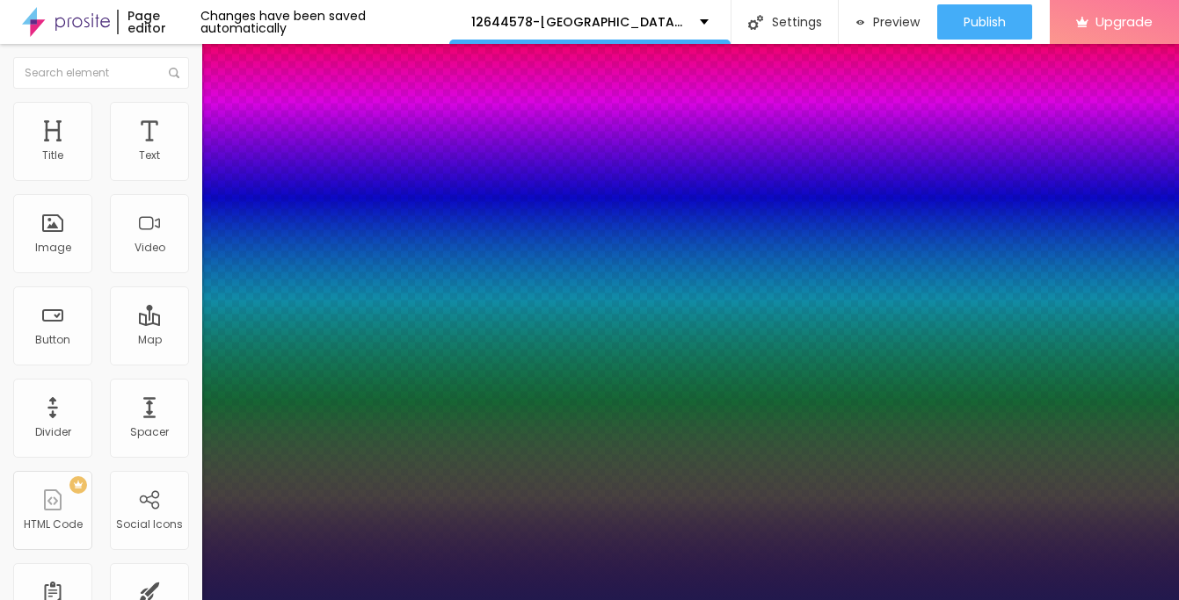
drag, startPoint x: 875, startPoint y: 273, endPoint x: 542, endPoint y: 186, distance: 343.3
click at [542, 600] on div at bounding box center [589, 600] width 1179 height 0
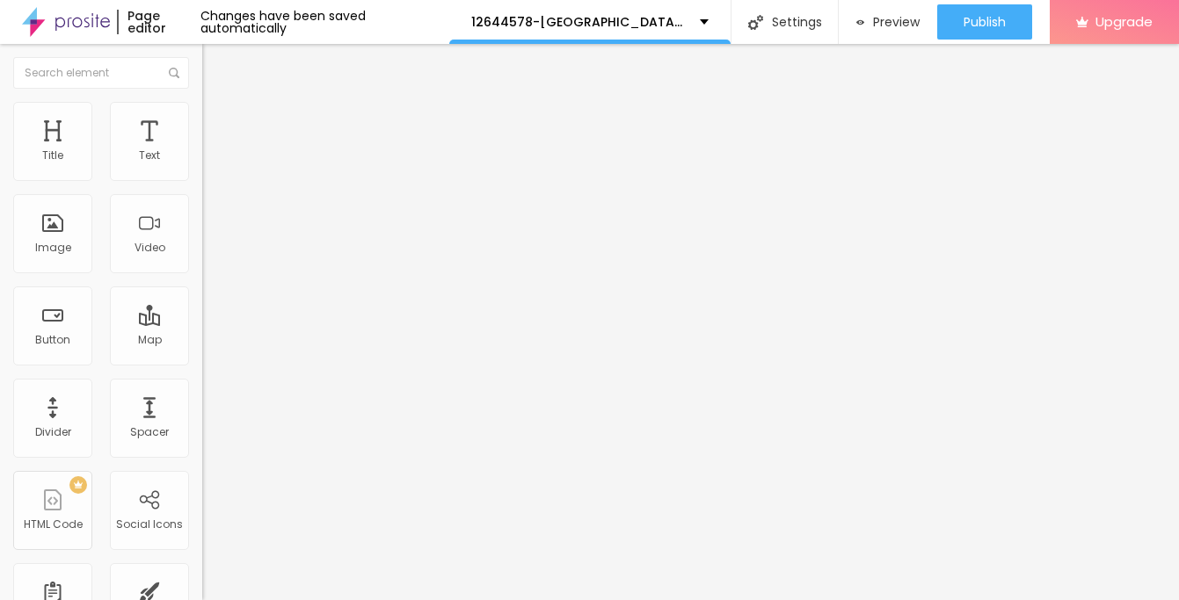
click at [202, 169] on button "button" at bounding box center [214, 159] width 25 height 18
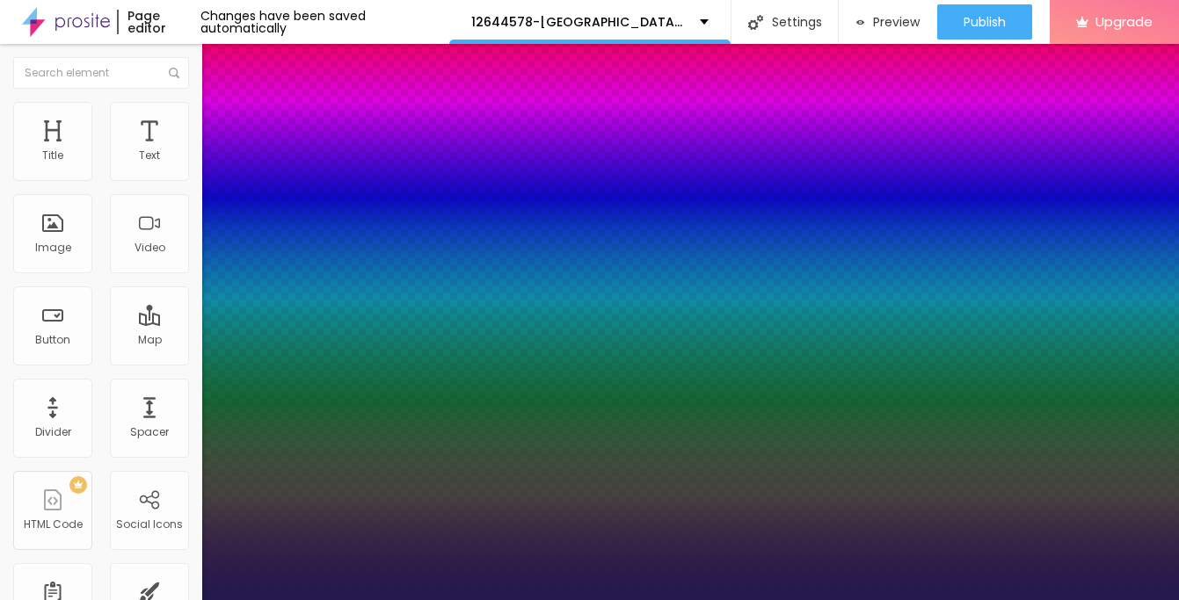
click at [132, 600] on div at bounding box center [589, 600] width 1179 height 0
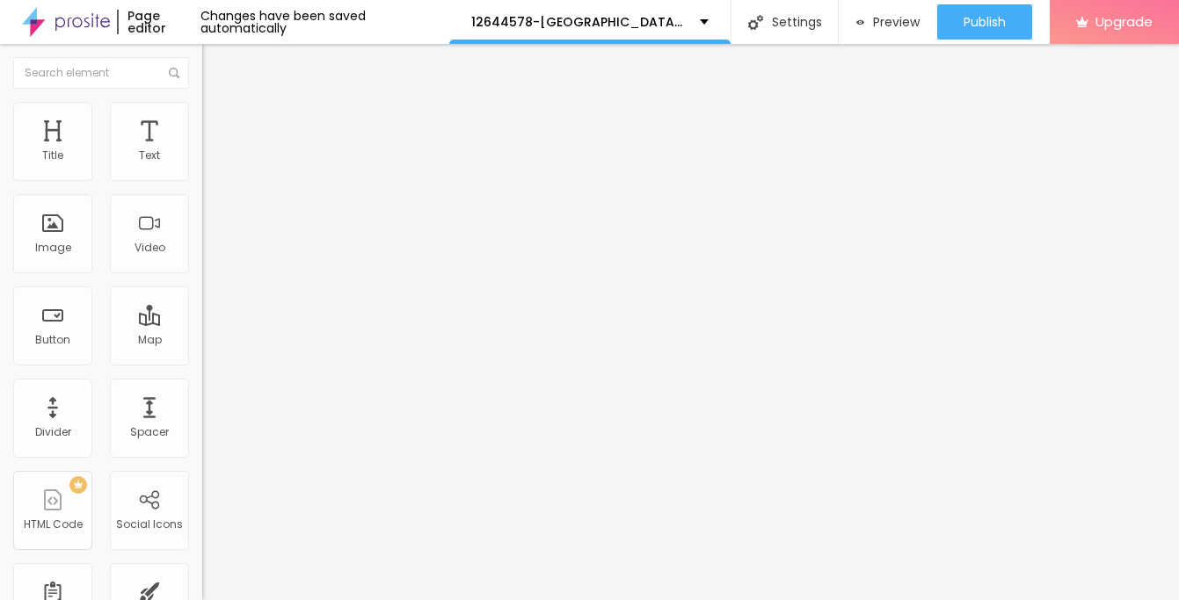
click at [202, 117] on li "Advanced" at bounding box center [303, 111] width 202 height 18
drag, startPoint x: 52, startPoint y: 171, endPoint x: 10, endPoint y: 182, distance: 43.7
click at [202, 324] on input "range" at bounding box center [258, 331] width 113 height 14
click at [215, 67] on img "button" at bounding box center [222, 64] width 14 height 14
click at [64, 238] on div "Image" at bounding box center [52, 233] width 79 height 79
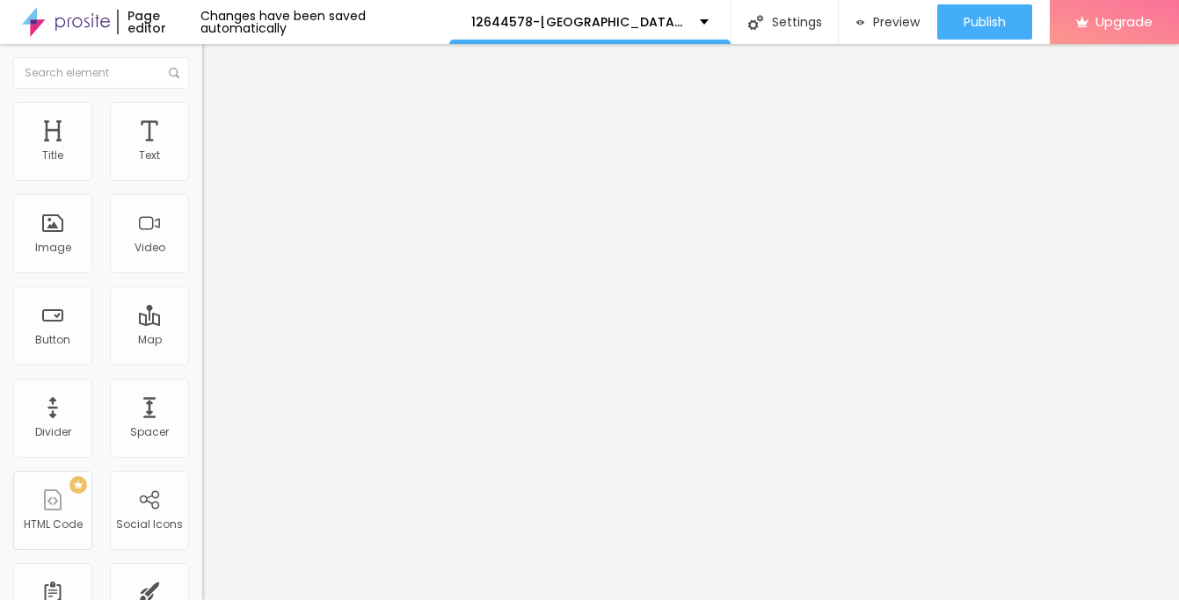
click at [202, 165] on input "Click me" at bounding box center [307, 157] width 211 height 18
paste input "→ VIEW DOCUMENT HERE"
click at [202, 362] on input "https://" at bounding box center [307, 354] width 211 height 18
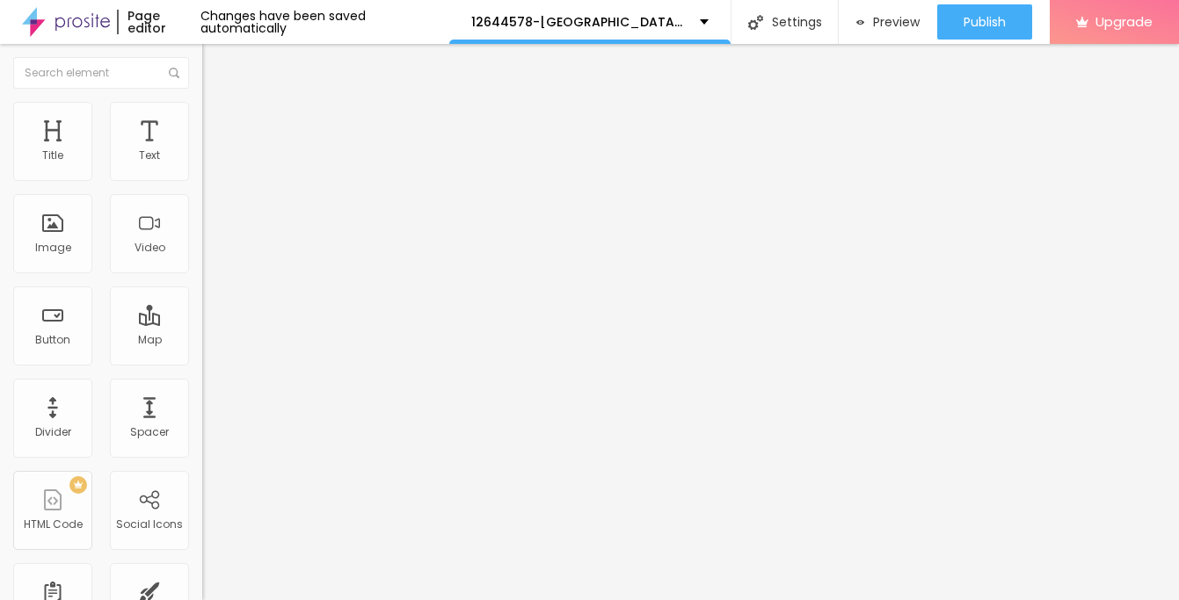
click at [202, 362] on input "https://" at bounding box center [307, 354] width 211 height 18
click at [202, 361] on input "text" at bounding box center [307, 354] width 211 height 18
paste input "[URL][DOMAIN_NAME]"
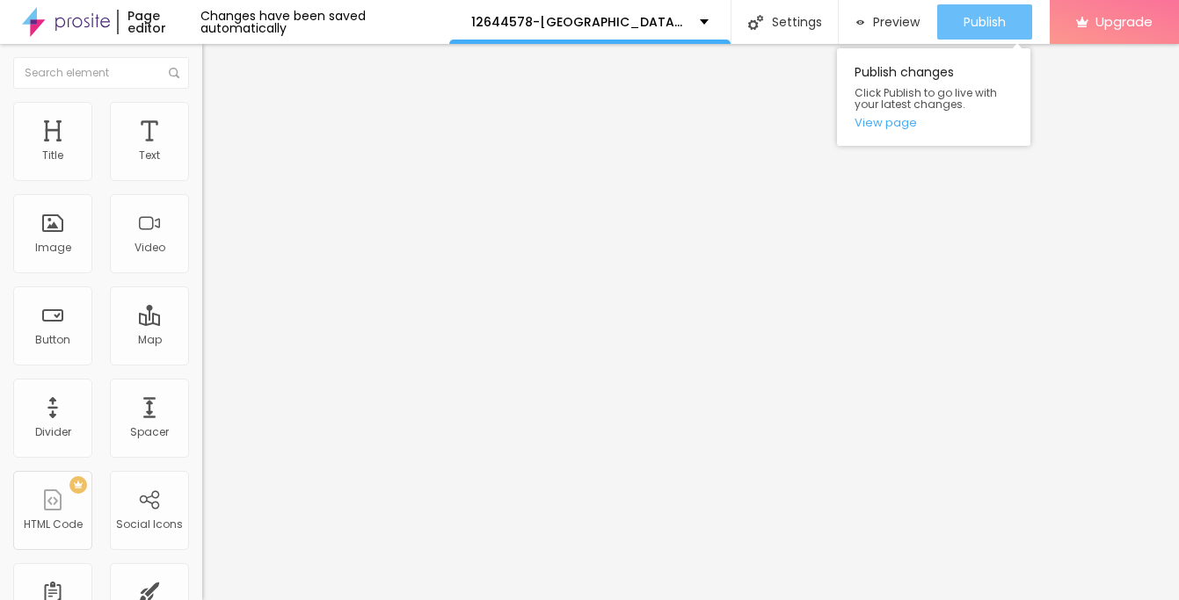
click at [996, 19] on span "Publish" at bounding box center [985, 22] width 42 height 14
